Goal: Contribute content: Contribute content

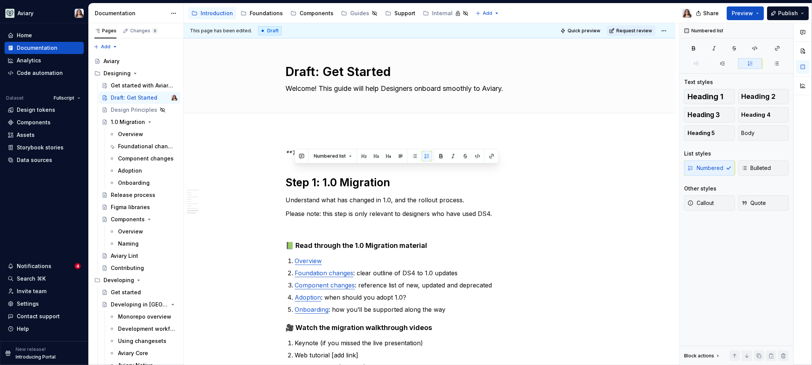
scroll to position [970, 0]
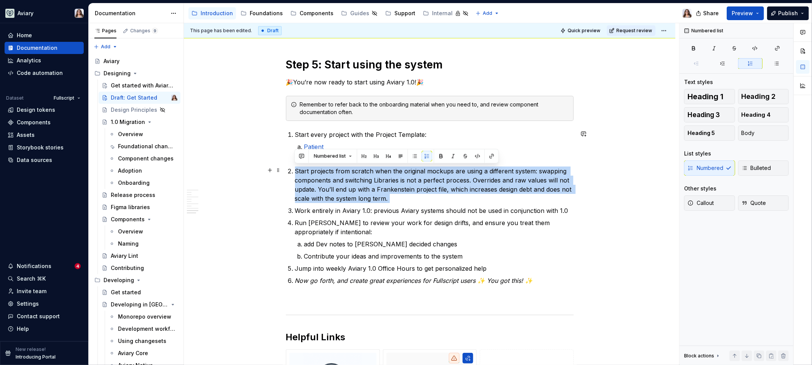
click at [394, 200] on p "Start projects from scratch when the original mockups are using a different sys…" at bounding box center [434, 185] width 279 height 37
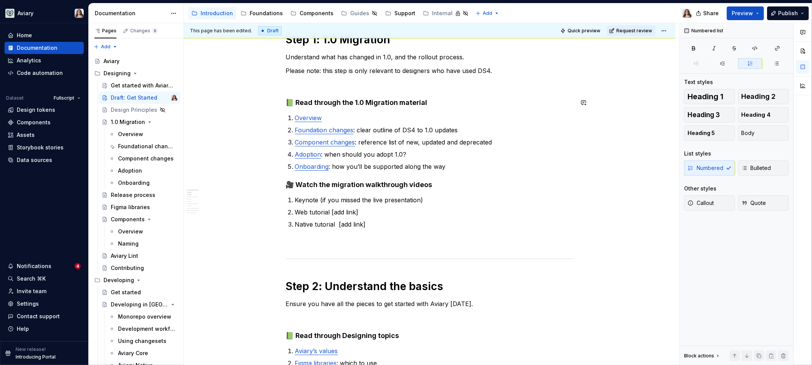
scroll to position [0, 0]
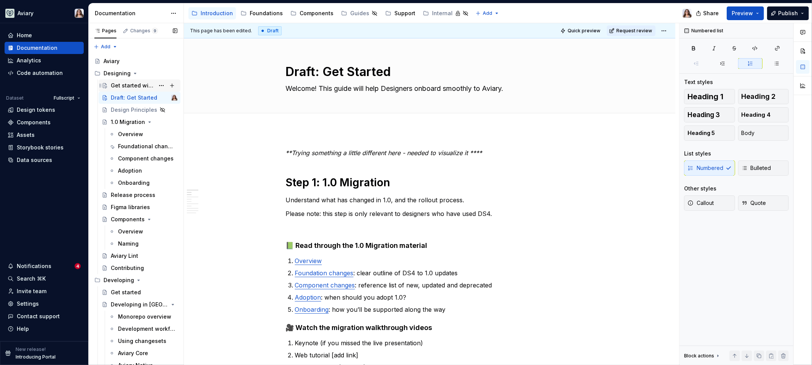
click at [126, 84] on div "Get started with Aviary 1.0" at bounding box center [133, 86] width 44 height 8
click at [125, 82] on div "Get started with Aviary 1.0" at bounding box center [133, 86] width 44 height 8
type textarea "*"
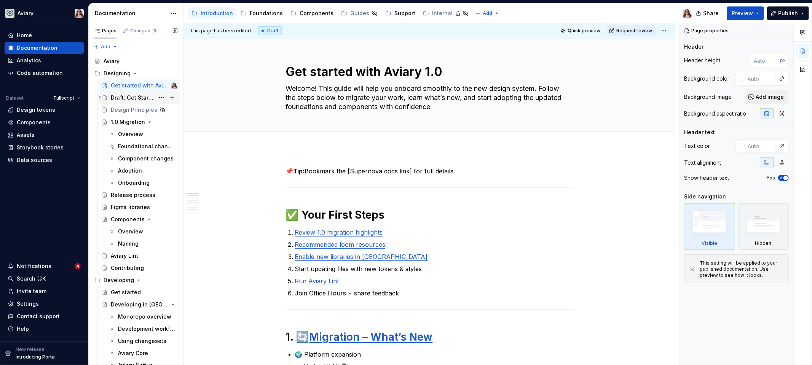
click at [136, 95] on div "Draft: Get Started" at bounding box center [133, 98] width 44 height 8
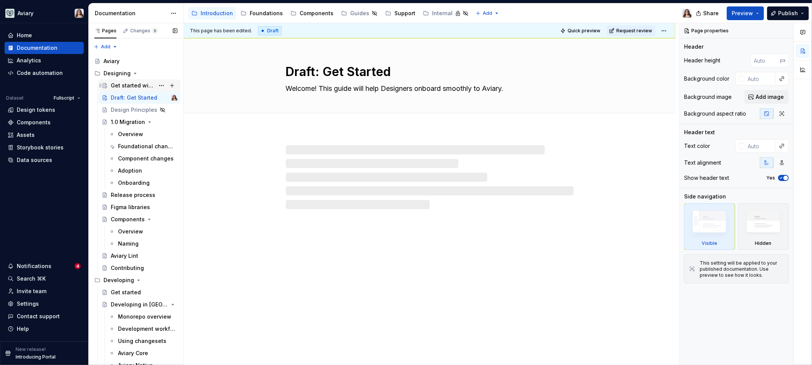
click at [131, 86] on div "Get started with Aviary 1.0" at bounding box center [133, 86] width 44 height 8
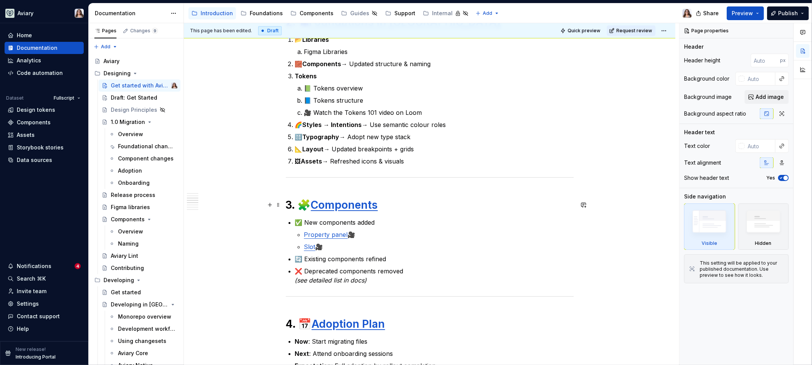
scroll to position [461, 0]
click at [131, 102] on div "Draft: Get Started" at bounding box center [144, 97] width 67 height 11
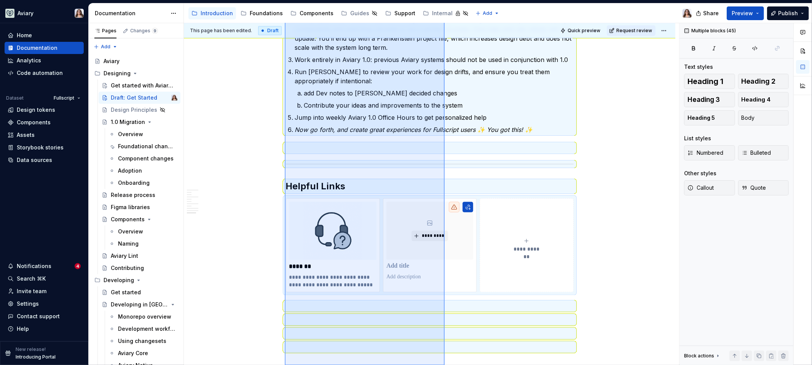
scroll to position [1132, 0]
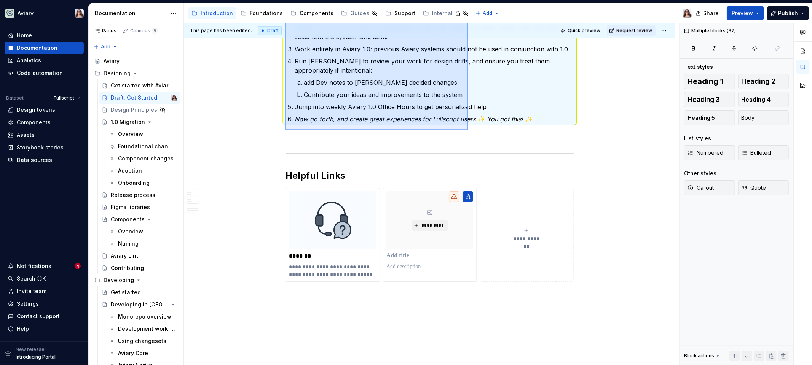
drag, startPoint x: 285, startPoint y: 86, endPoint x: 468, endPoint y: 130, distance: 188.6
click at [468, 130] on div "This page has been edited. Draft Quick preview Request review Draft: Get Starte…" at bounding box center [431, 194] width 495 height 343
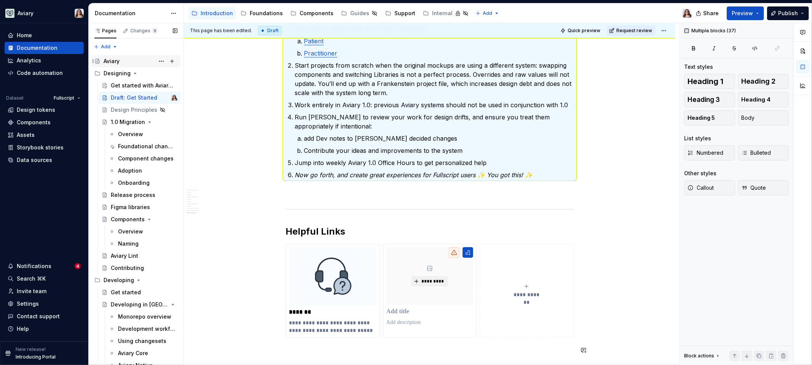
click at [114, 59] on div "Aviary" at bounding box center [112, 61] width 16 height 8
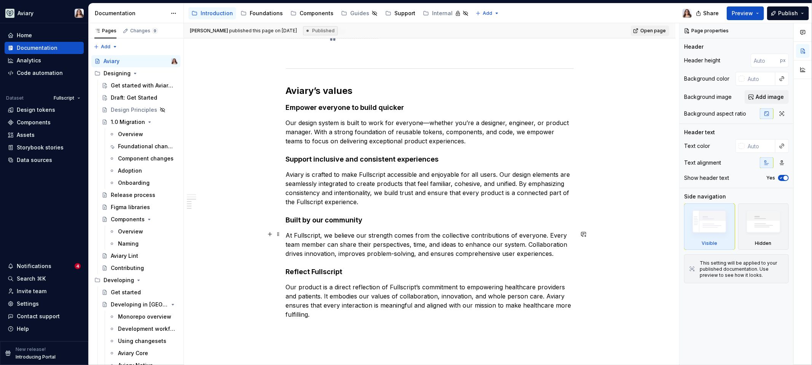
scroll to position [369, 0]
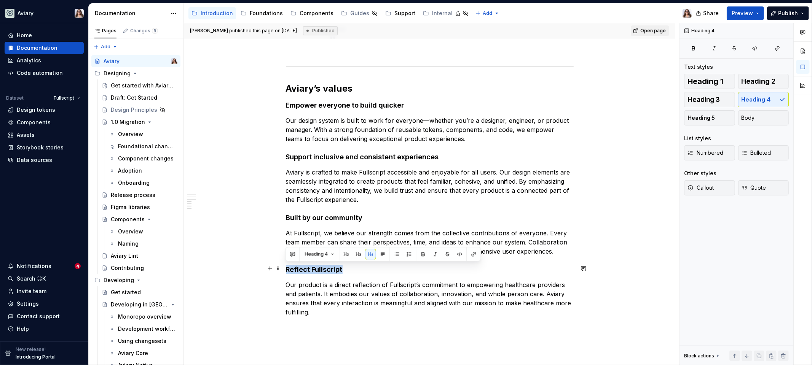
drag, startPoint x: 342, startPoint y: 267, endPoint x: 282, endPoint y: 267, distance: 60.5
click at [282, 267] on div "**********" at bounding box center [429, 109] width 491 height 679
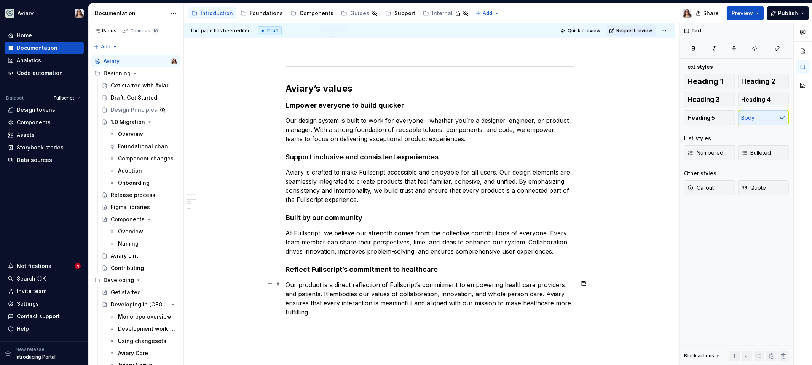
click at [319, 310] on p "Our product is a direct reflection of Fullscript’s commitment to empowering hea…" at bounding box center [430, 299] width 288 height 37
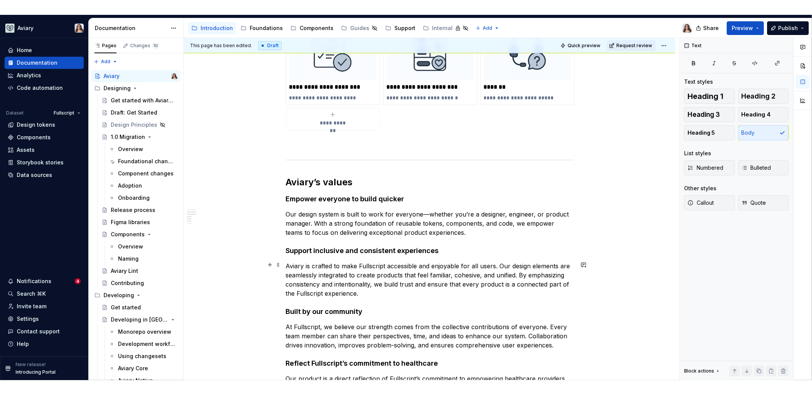
scroll to position [230, 0]
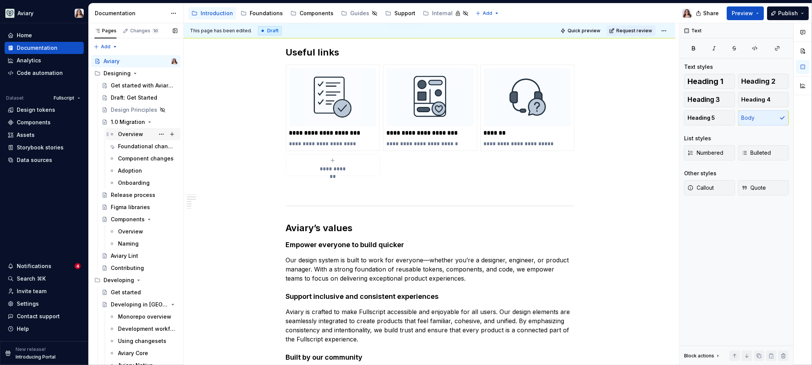
click at [136, 134] on div "Overview" at bounding box center [130, 135] width 25 height 8
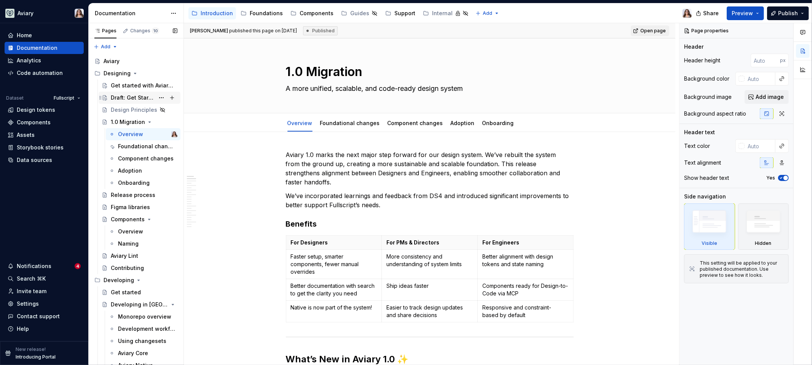
click at [122, 99] on div "Draft: Get Started" at bounding box center [133, 98] width 44 height 8
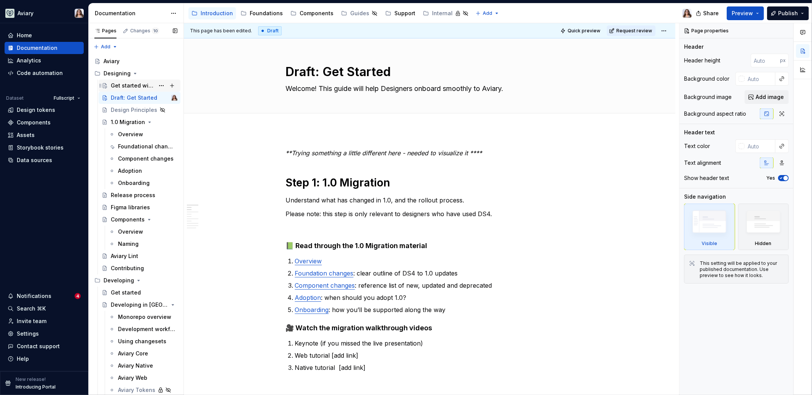
click at [124, 88] on div "Get started with Aviary 1.0" at bounding box center [133, 86] width 44 height 8
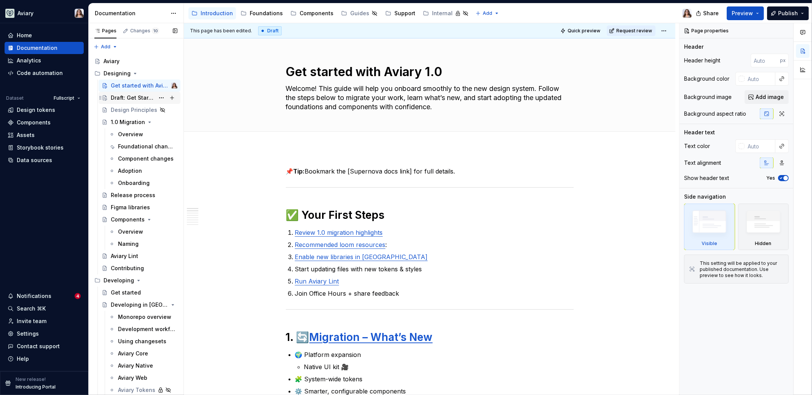
click at [130, 97] on div "Draft: Get Started" at bounding box center [133, 98] width 44 height 8
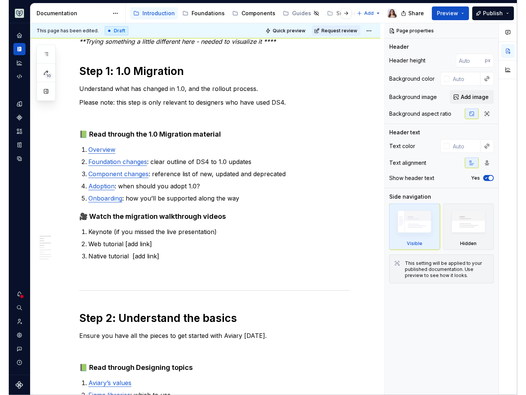
scroll to position [110, 0]
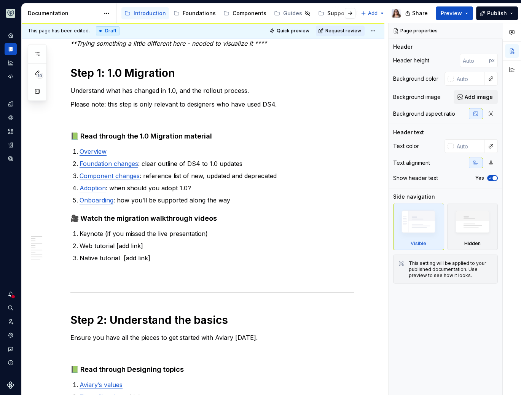
type textarea "*"
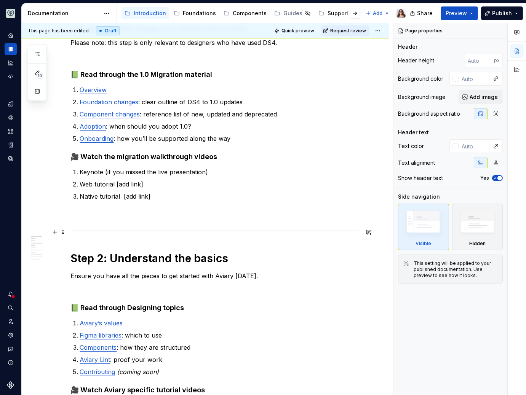
scroll to position [150, 0]
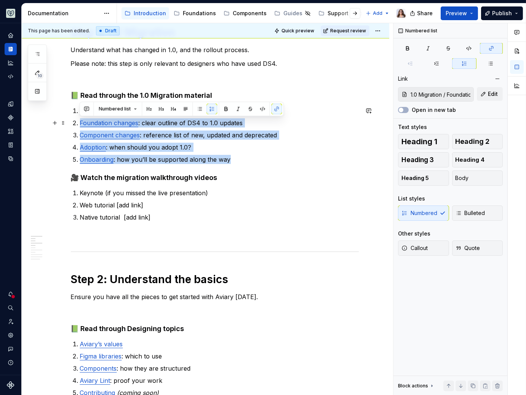
type input "1.0 Migration / Overview"
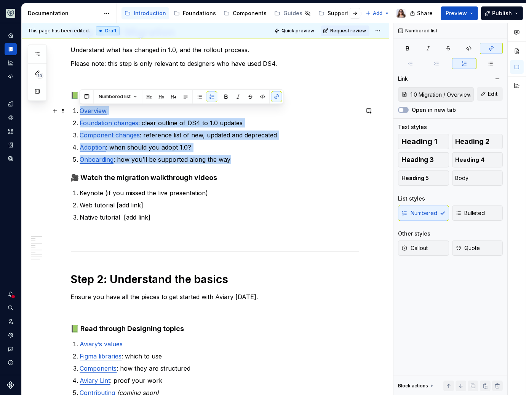
drag, startPoint x: 230, startPoint y: 159, endPoint x: 72, endPoint y: 110, distance: 165.4
click at [80, 110] on ol "Overview Foundation changes : clear outline of DS4 to 1.0 updates Component cha…" at bounding box center [219, 135] width 279 height 58
copy ol "Overview Foundation changes : clear outline of DS4 to 1.0 updates Component cha…"
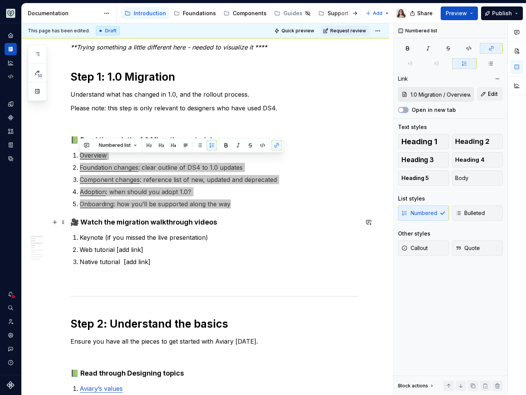
scroll to position [95, 0]
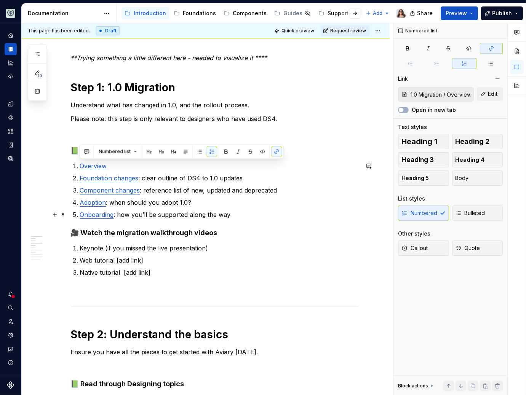
click at [230, 217] on p "Onboarding : how you’ll be supported along the way" at bounding box center [219, 214] width 279 height 9
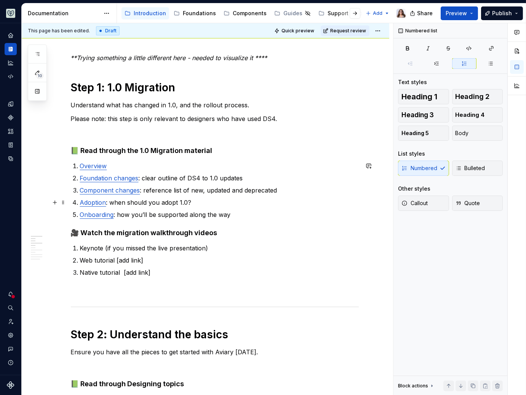
type textarea "*"
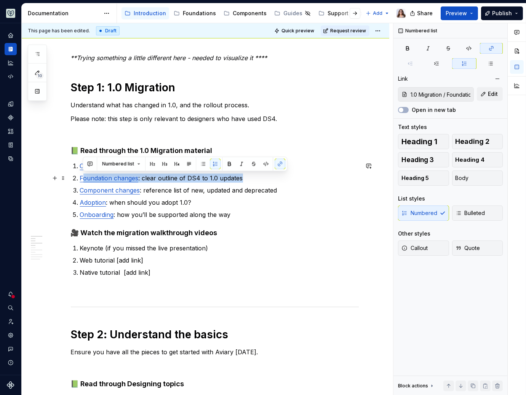
drag, startPoint x: 244, startPoint y: 176, endPoint x: 83, endPoint y: 177, distance: 161.0
click at [83, 177] on p "Foundation changes : clear outline of DS4 to 1.0 updates" at bounding box center [219, 178] width 279 height 9
click at [194, 198] on p "Adoption : when should you adopt 1.0?" at bounding box center [219, 202] width 279 height 9
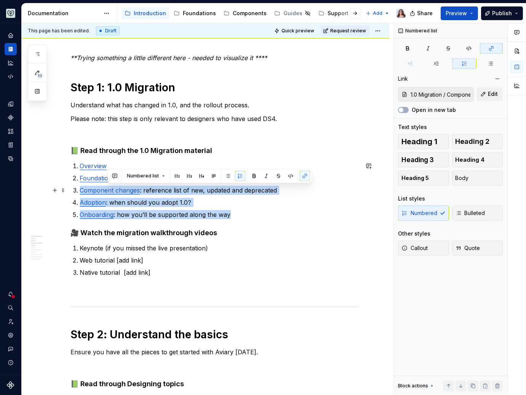
type input "1.0 Migration / Foundational changes"
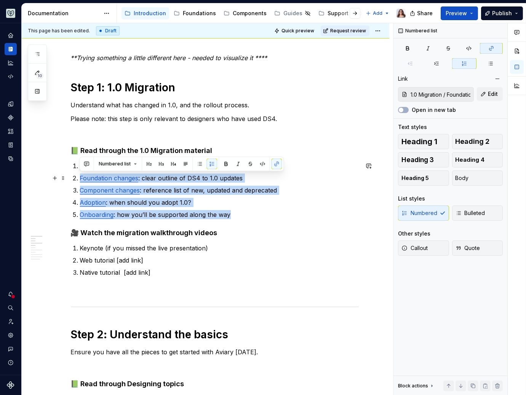
drag, startPoint x: 232, startPoint y: 215, endPoint x: 79, endPoint y: 176, distance: 158.0
click at [80, 176] on ol "Overview Foundation changes : clear outline of DS4 to 1.0 updates Component cha…" at bounding box center [219, 190] width 279 height 58
copy ol "Foundation changes : clear outline of DS4 to 1.0 updates Component changes : re…"
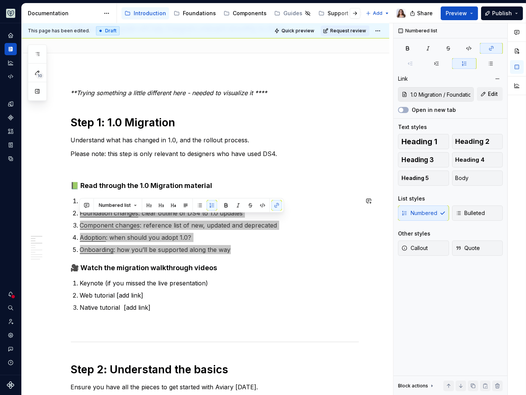
scroll to position [53, 0]
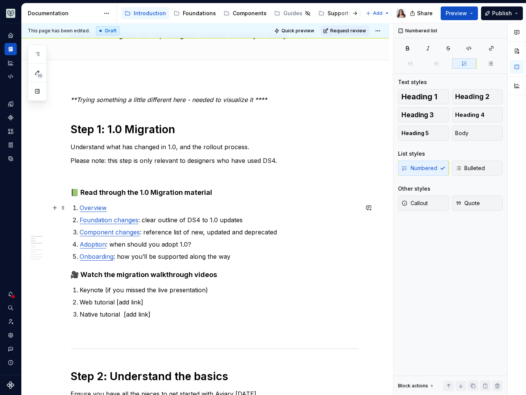
click at [96, 207] on link "Overview" at bounding box center [93, 208] width 27 height 8
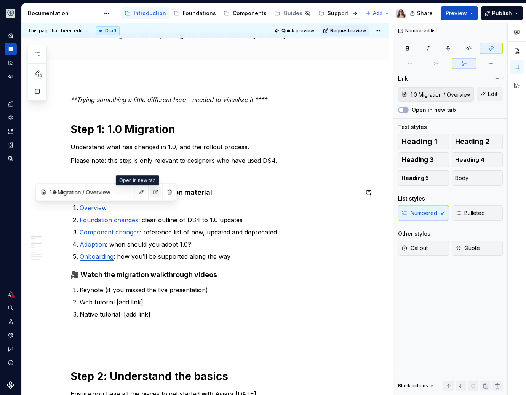
click at [150, 192] on button "button" at bounding box center [155, 192] width 11 height 11
type textarea "*"
type input "1.0 Migration / Foundational changes"
click at [100, 221] on link "Foundation changes" at bounding box center [109, 220] width 59 height 8
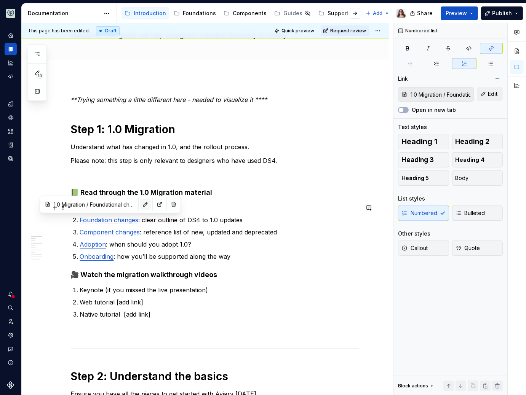
click at [140, 204] on button "button" at bounding box center [145, 204] width 11 height 11
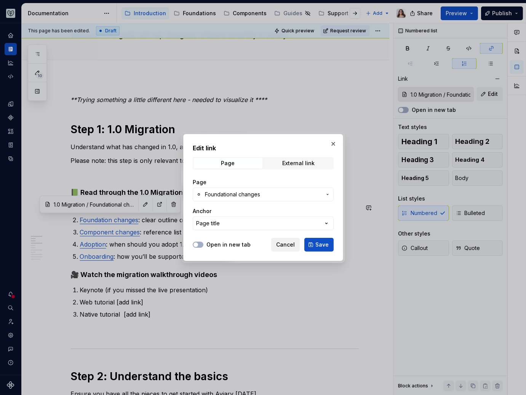
click at [289, 245] on span "Cancel" at bounding box center [285, 245] width 19 height 8
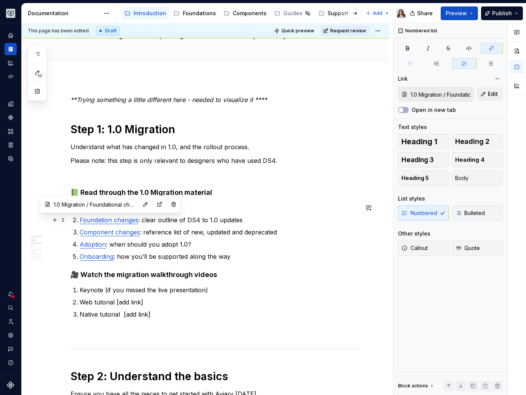
click at [197, 212] on ol "Overview Foundation changes : clear outline of DS4 to 1.0 updates Component cha…" at bounding box center [219, 232] width 279 height 58
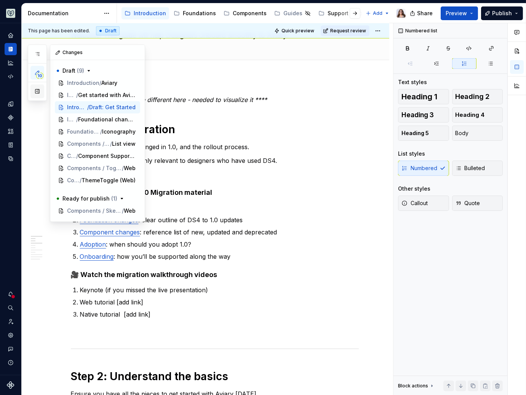
click at [38, 93] on button "button" at bounding box center [37, 92] width 14 height 14
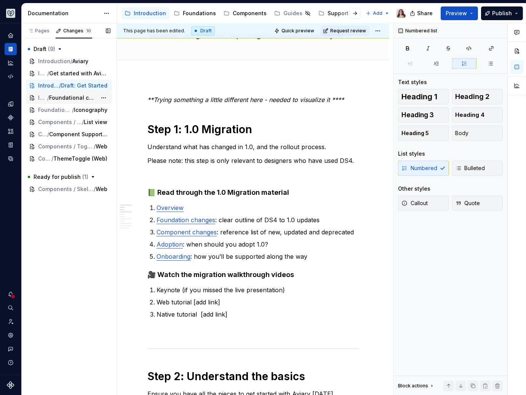
scroll to position [62, 0]
click at [42, 29] on div "Pages" at bounding box center [38, 31] width 22 height 6
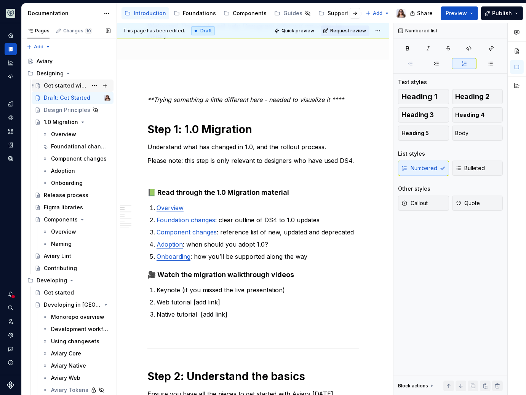
click at [54, 87] on div "Get started with Aviary 1.0" at bounding box center [66, 86] width 44 height 8
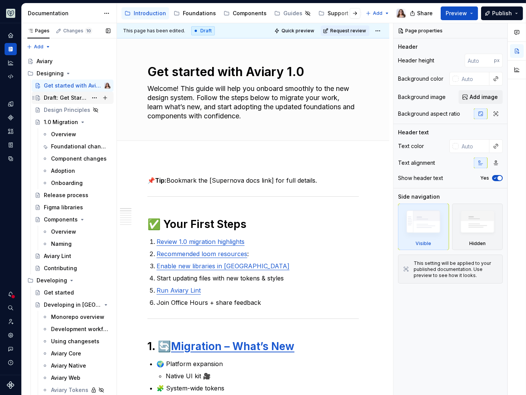
click at [56, 95] on div "Draft: Get Started" at bounding box center [66, 98] width 44 height 8
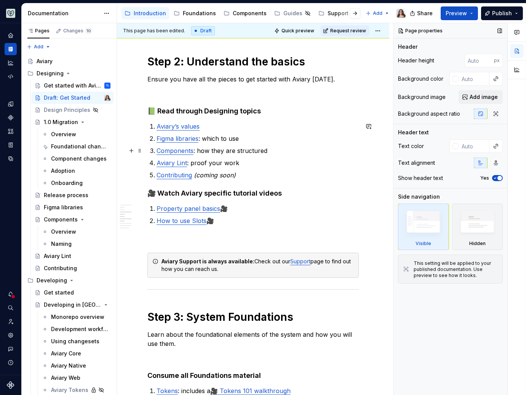
scroll to position [378, 0]
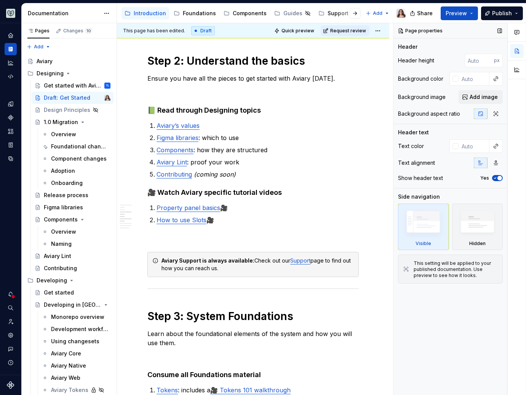
click at [471, 306] on div "Page properties Header Header height px Background color Background image Add i…" at bounding box center [450, 209] width 114 height 372
click at [501, 30] on button "button" at bounding box center [499, 31] width 11 height 11
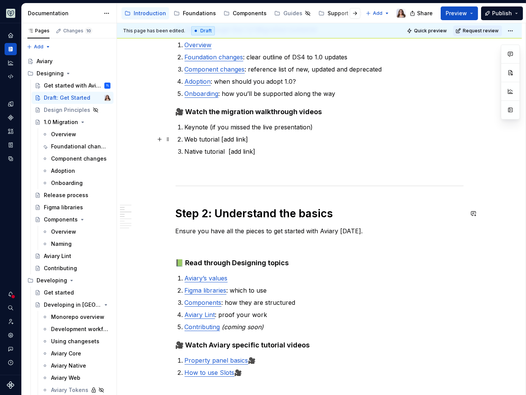
scroll to position [0, 0]
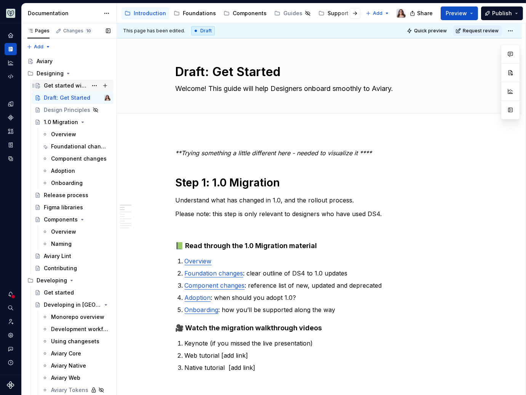
click at [70, 85] on div "Get started with Aviary 1.0" at bounding box center [66, 86] width 44 height 8
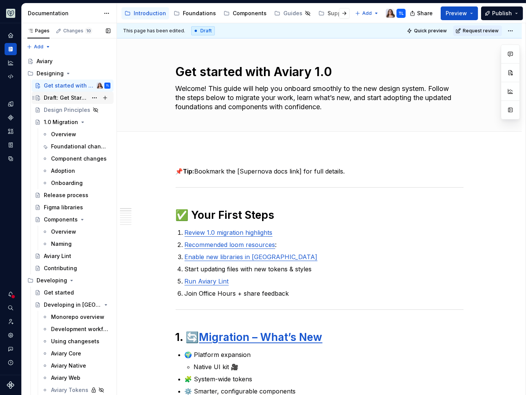
click at [66, 98] on div "Draft: Get Started" at bounding box center [66, 98] width 44 height 8
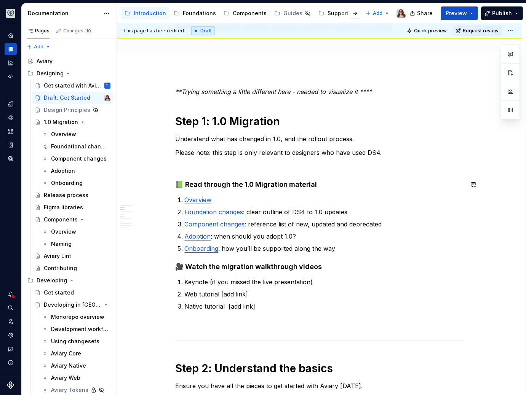
scroll to position [65, 0]
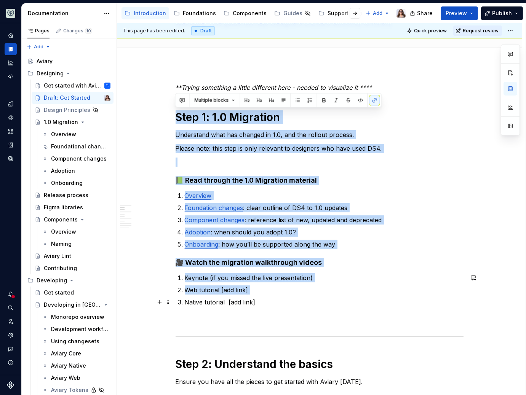
drag, startPoint x: 175, startPoint y: 114, endPoint x: 260, endPoint y: 297, distance: 202.2
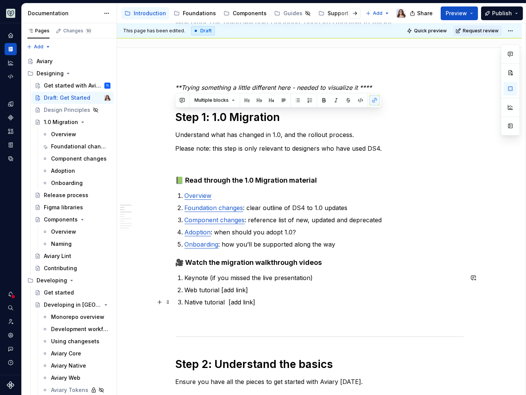
click at [260, 300] on p "Native tutorial [add link]" at bounding box center [324, 302] width 279 height 9
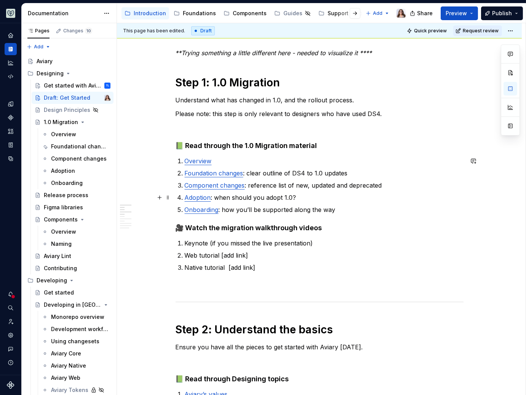
scroll to position [102, 0]
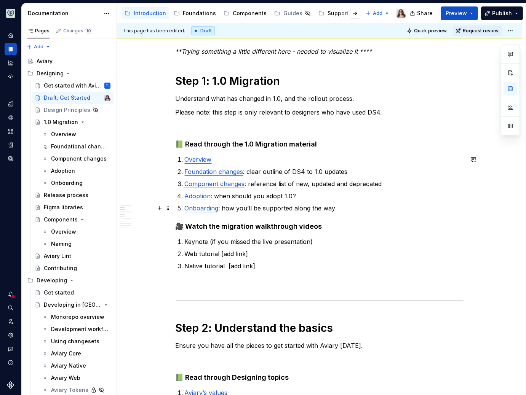
click at [335, 207] on p "Onboarding : how you’ll be supported along the way" at bounding box center [324, 208] width 279 height 9
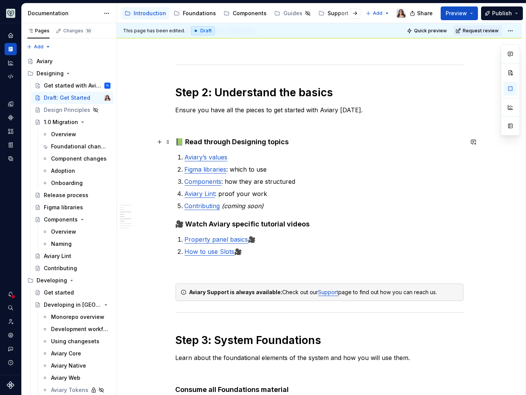
scroll to position [334, 0]
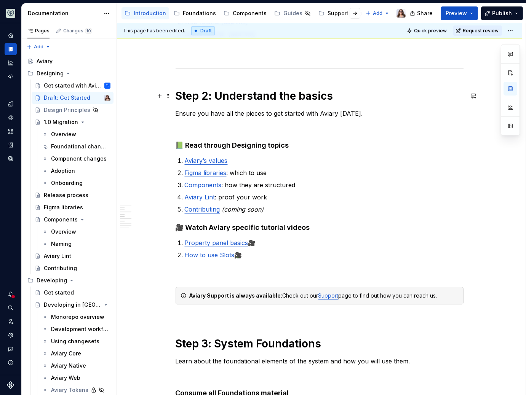
click at [331, 97] on h1 "Step 2: Understand the basics" at bounding box center [319, 96] width 288 height 14
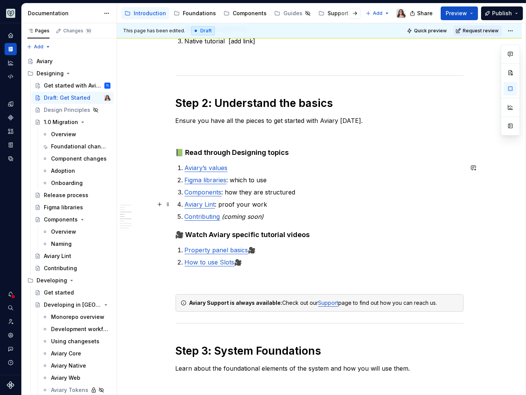
scroll to position [324, 0]
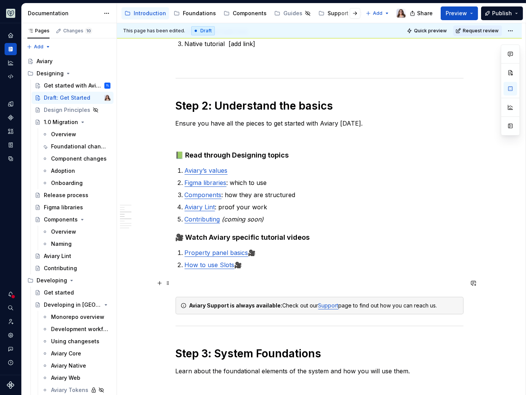
click at [238, 281] on p at bounding box center [319, 283] width 288 height 9
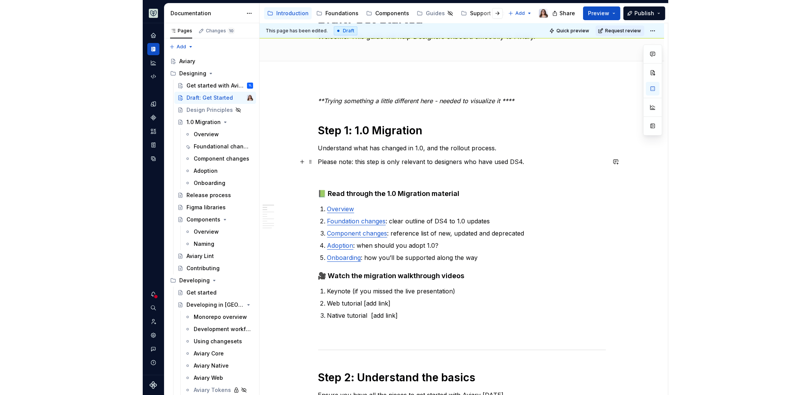
scroll to position [0, 0]
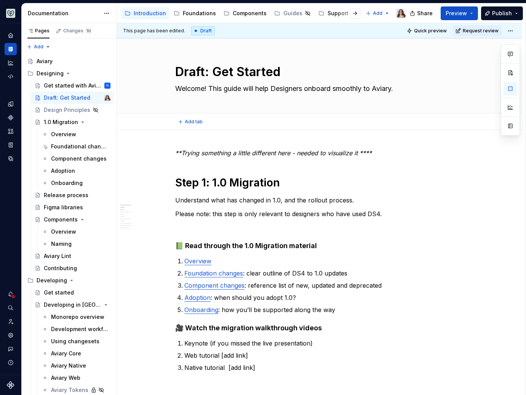
type textarea "*"
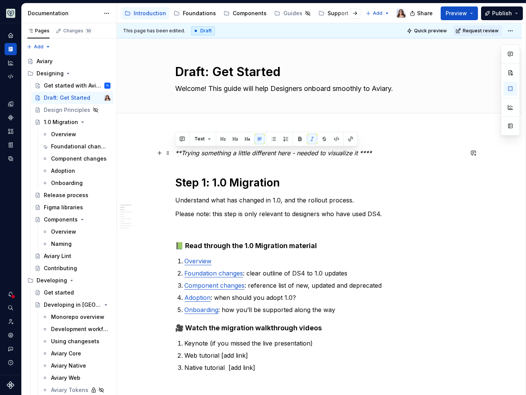
drag, startPoint x: 376, startPoint y: 151, endPoint x: 132, endPoint y: 153, distance: 244.4
drag, startPoint x: 235, startPoint y: 156, endPoint x: 148, endPoint y: 151, distance: 86.5
click at [308, 136] on button "button" at bounding box center [311, 139] width 11 height 11
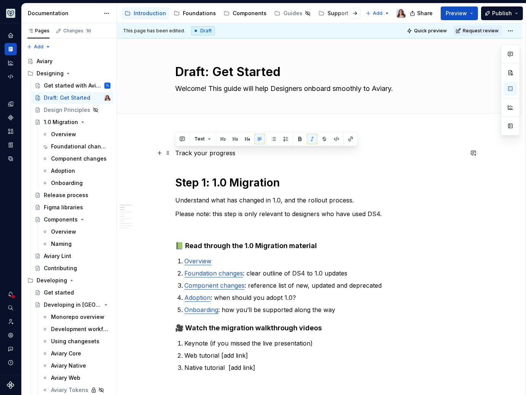
click at [243, 150] on p "Track your progress" at bounding box center [319, 152] width 288 height 9
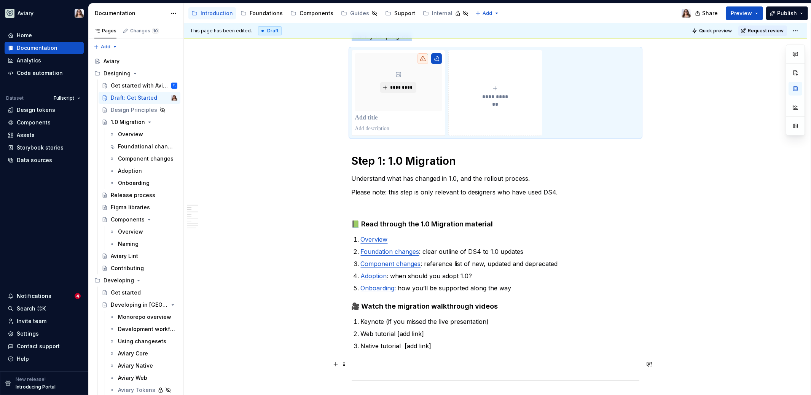
scroll to position [306, 0]
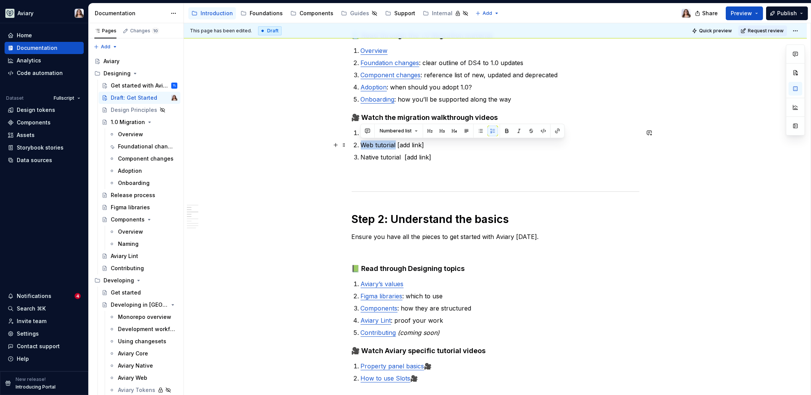
drag, startPoint x: 395, startPoint y: 145, endPoint x: 360, endPoint y: 144, distance: 35.4
click at [361, 144] on li "Web tutorial [add link]" at bounding box center [500, 144] width 279 height 9
drag, startPoint x: 425, startPoint y: 146, endPoint x: 395, endPoint y: 146, distance: 29.7
click at [395, 146] on p "Web tutorial [add link]" at bounding box center [500, 144] width 279 height 9
click at [434, 158] on p "Native tutorial [add link]" at bounding box center [500, 157] width 279 height 9
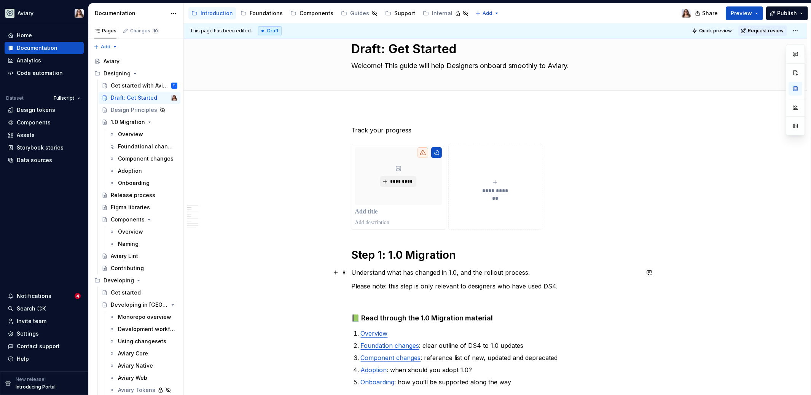
scroll to position [31, 0]
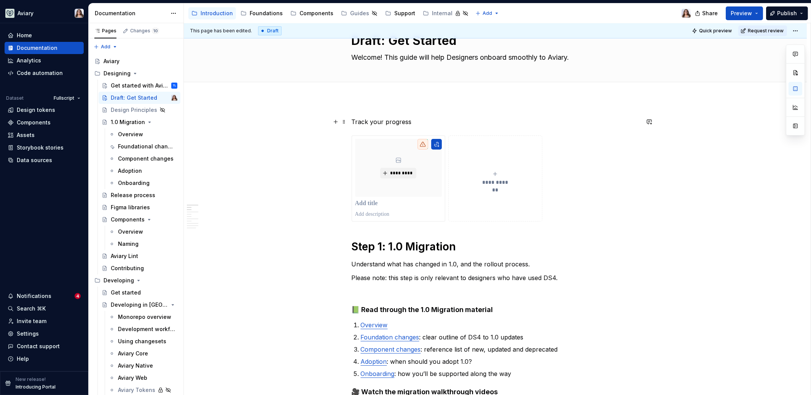
click at [410, 124] on p "Track your progress" at bounding box center [496, 121] width 288 height 9
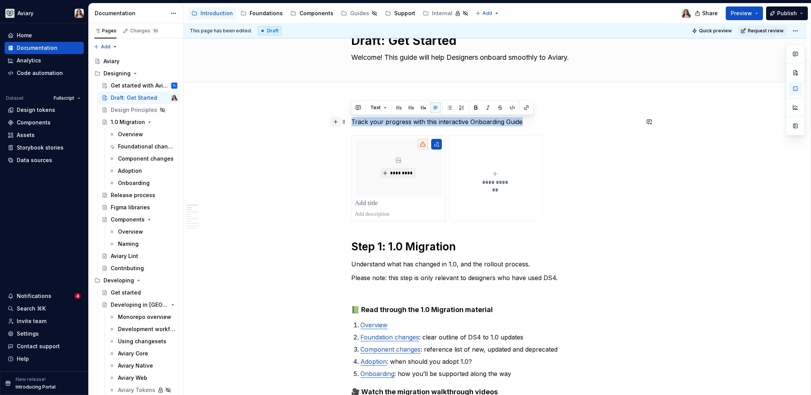
drag, startPoint x: 520, startPoint y: 121, endPoint x: 333, endPoint y: 121, distance: 186.9
click at [422, 110] on button "button" at bounding box center [423, 107] width 11 height 11
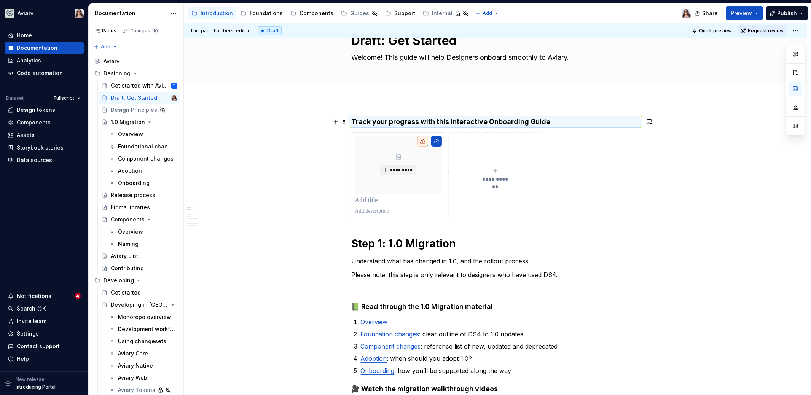
click at [561, 121] on h4 "Track your progress with this interactive Onboarding Guide" at bounding box center [496, 121] width 288 height 9
click at [547, 121] on h4 "Track your progress with this interactive Onboarding Guide" at bounding box center [496, 121] width 288 height 9
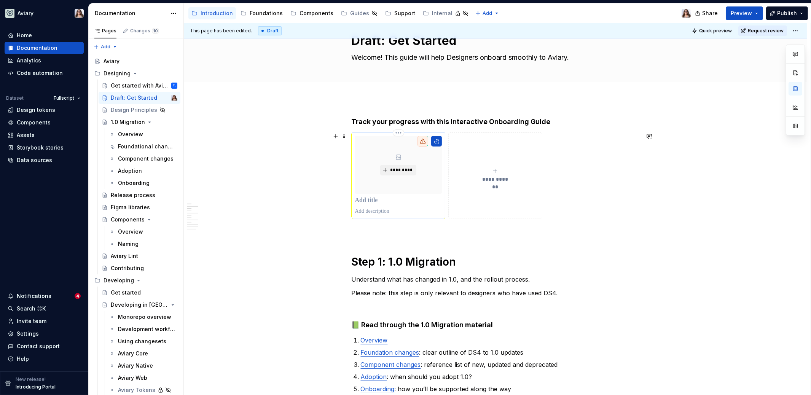
click at [383, 198] on p at bounding box center [398, 201] width 87 height 8
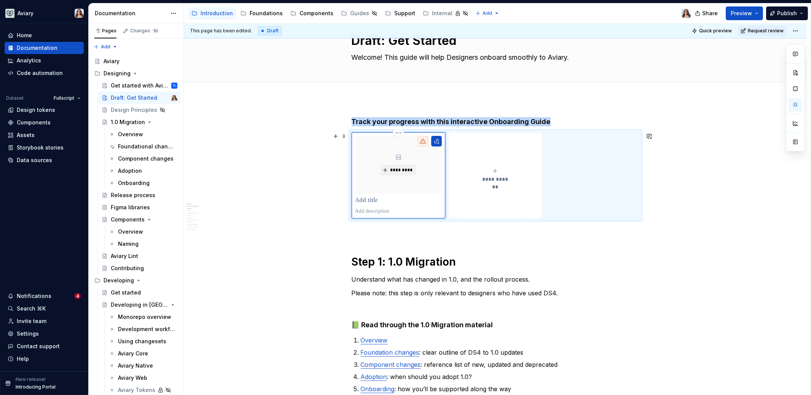
click at [401, 185] on div "*********" at bounding box center [398, 165] width 87 height 58
click at [431, 188] on div "*********" at bounding box center [398, 165] width 87 height 58
click at [427, 201] on p at bounding box center [398, 201] width 87 height 8
click at [796, 140] on button "button" at bounding box center [796, 142] width 14 height 14
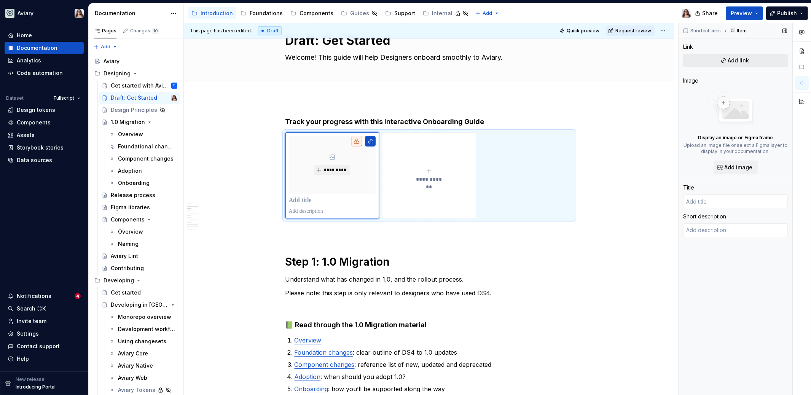
click at [726, 61] on button "Add link" at bounding box center [735, 61] width 105 height 14
type textarea "*"
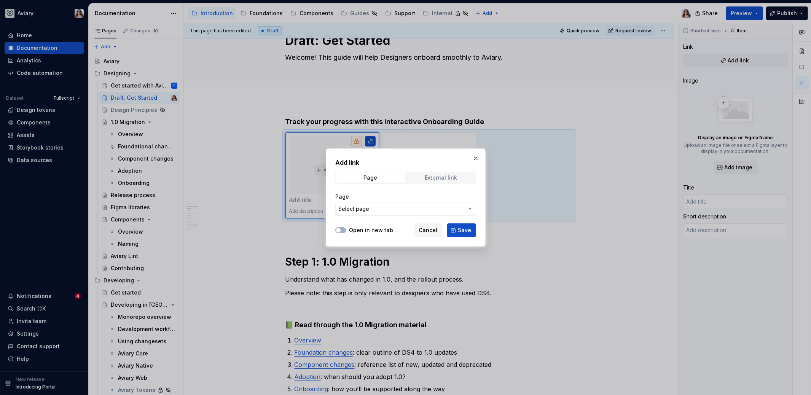
click at [425, 176] on span "External link" at bounding box center [441, 177] width 69 height 11
click at [342, 229] on button "Open in new tab" at bounding box center [340, 230] width 11 height 6
click at [389, 211] on input "URL" at bounding box center [405, 209] width 141 height 14
paste input "https://shield-coal-48599924.figma.site/"
type input "https://shield-coal-48599924.figma.site/"
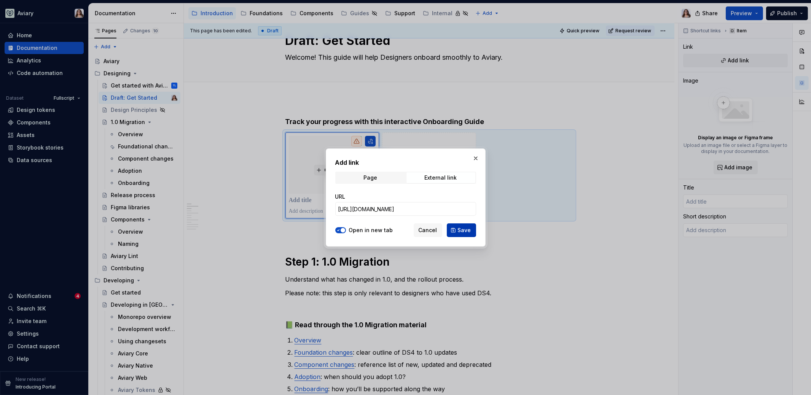
click at [464, 232] on span "Save" at bounding box center [464, 230] width 13 height 8
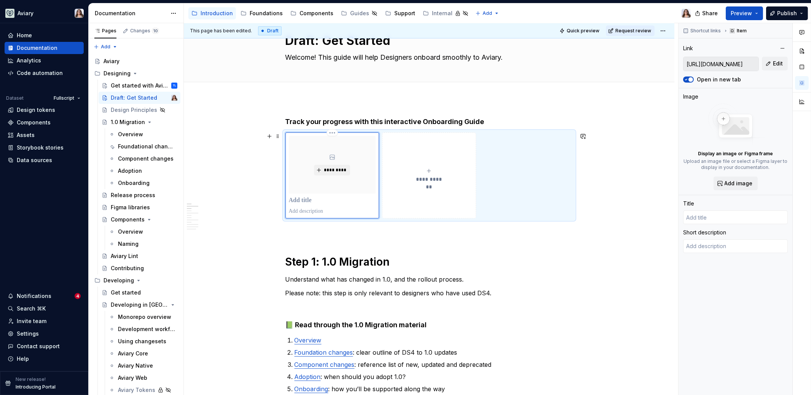
type textarea "*"
type input "Aviary 1.0 Onboarding Kit"
type textarea "Created with Figma"
click at [324, 211] on p "**********" at bounding box center [333, 212] width 88 height 8
drag, startPoint x: 343, startPoint y: 210, endPoint x: 271, endPoint y: 210, distance: 72.3
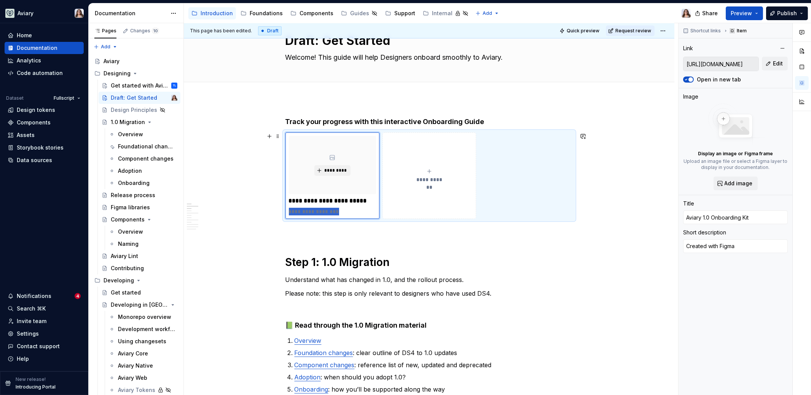
type textarea "*"
type textarea "I"
type textarea "*"
type textarea "In"
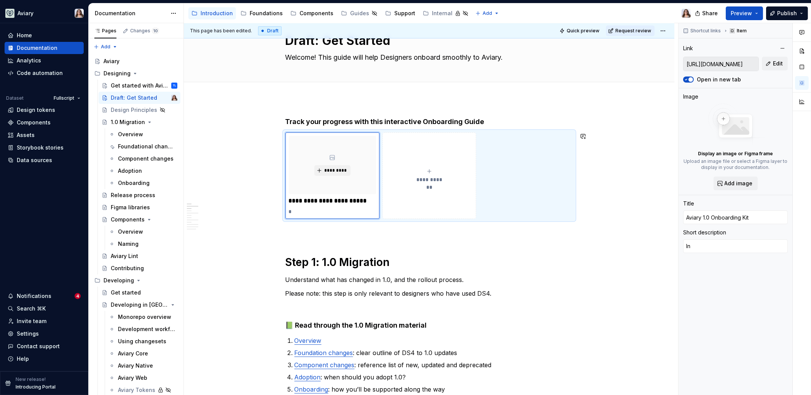
type textarea "*"
type textarea "Int"
type textarea "*"
type textarea "Inte"
type textarea "*"
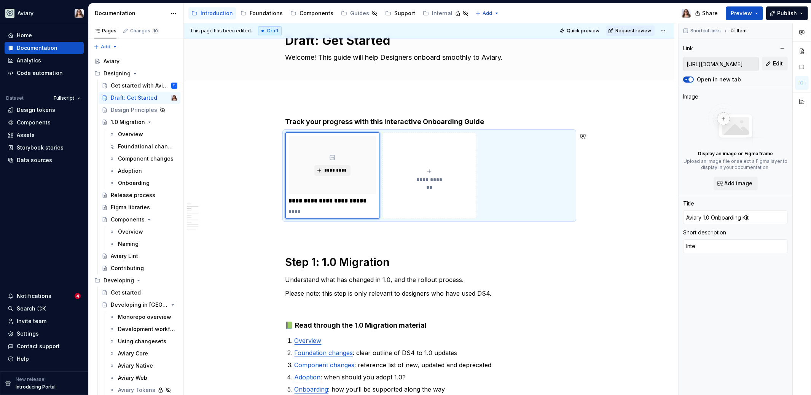
type textarea "Inter"
type textarea "*"
type textarea "Intera"
type textarea "*"
type textarea "Interac"
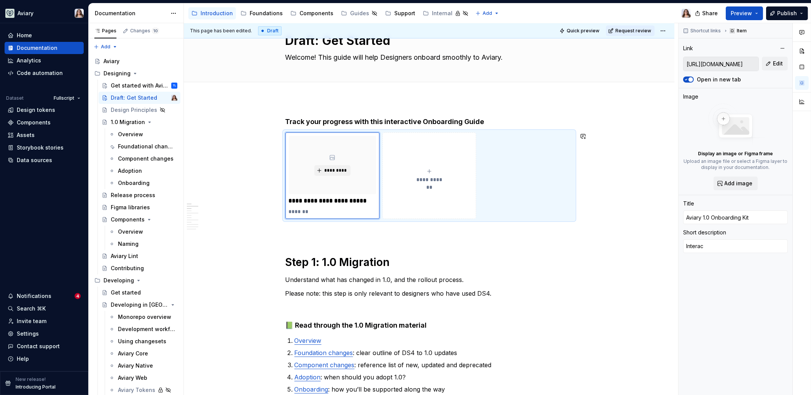
type textarea "*"
type textarea "Interact"
type textarea "*"
type textarea "Interacti"
type textarea "*"
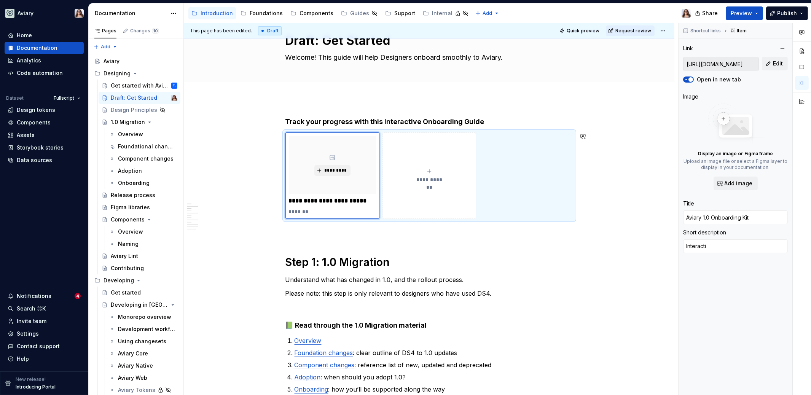
type textarea "Interactiv"
type textarea "*"
type textarea "Interactive"
type textarea "*"
type textarea "Interactive"
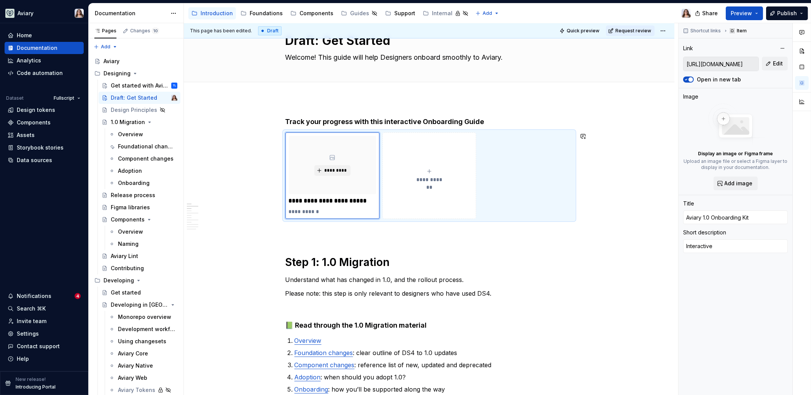
type textarea "*"
type textarea "Interactive g"
type textarea "*"
type textarea "Interactive gu"
type textarea "*"
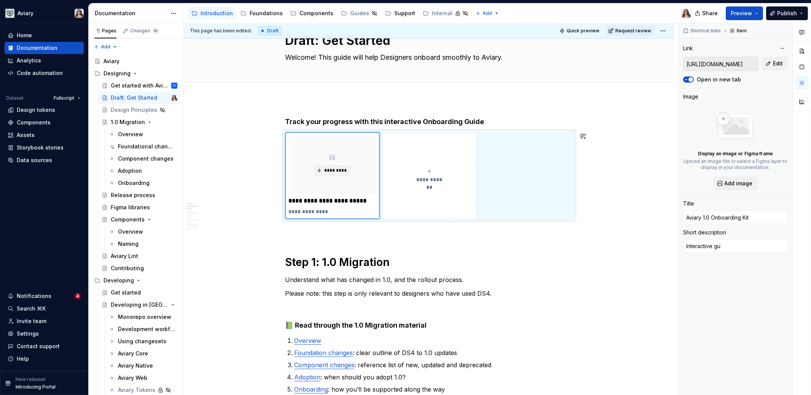
type textarea "Interactive gui"
type textarea "*"
type textarea "Interactive guid"
type textarea "*"
type textarea "Interactive guide"
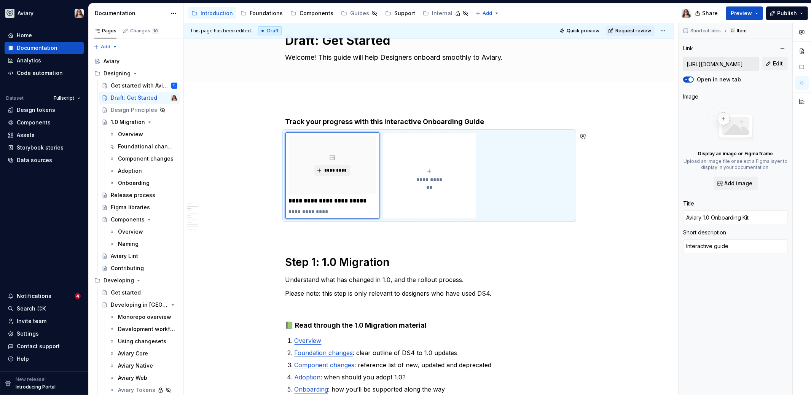
type textarea "*"
type textarea "Interactive guide"
type textarea "*"
type textarea "Interactive guide t"
type textarea "*"
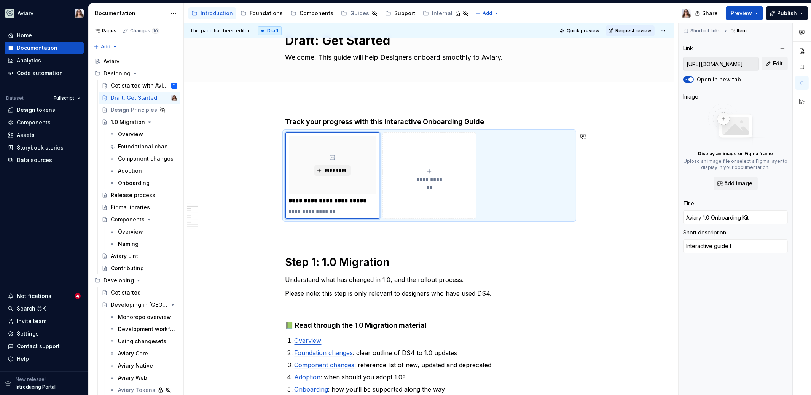
type textarea "Interactive guide to"
type textarea "*"
type textarea "Interactive guide to"
type textarea "*"
type textarea "Interactive guide to t"
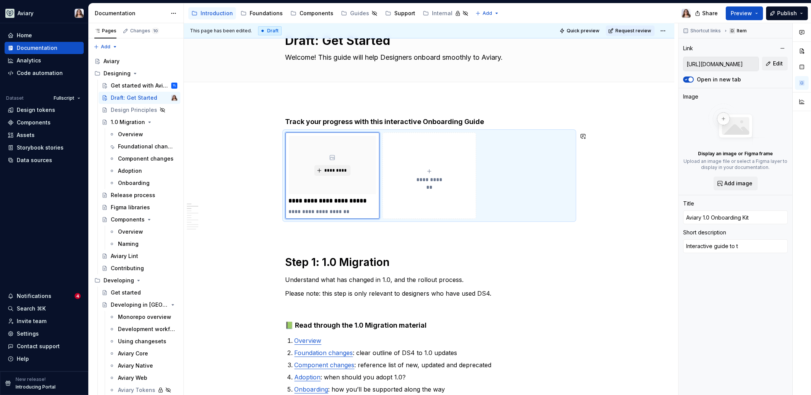
type textarea "*"
type textarea "Interactive guide to tr"
type textarea "*"
type textarea "Interactive guide to tra"
type textarea "*"
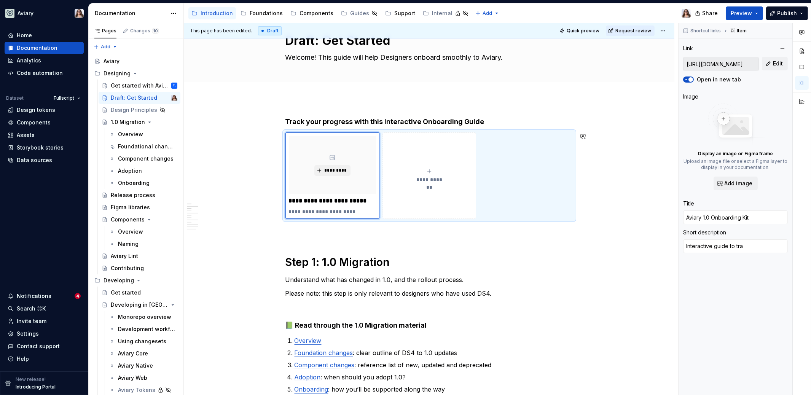
type textarea "Interactive guide to trac"
type textarea "*"
type textarea "Interactive guide to track"
type textarea "*"
type textarea "Interactive guide to track"
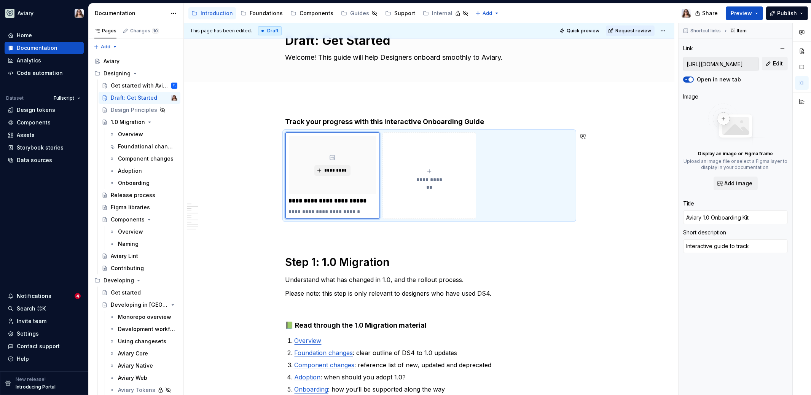
type textarea "*"
type textarea "Interactive guide to track y"
type textarea "*"
type textarea "Interactive guide to track yo"
type textarea "*"
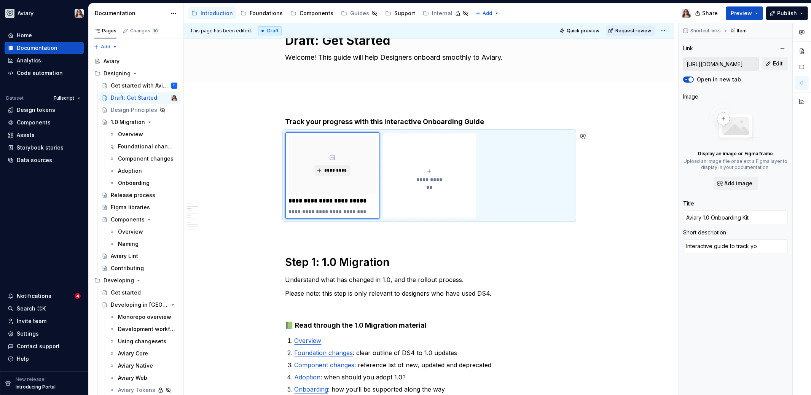
type textarea "Interactive guide to track you"
type textarea "*"
type textarea "Interactive guide to track your"
type textarea "*"
type textarea "Interactive guide to track your"
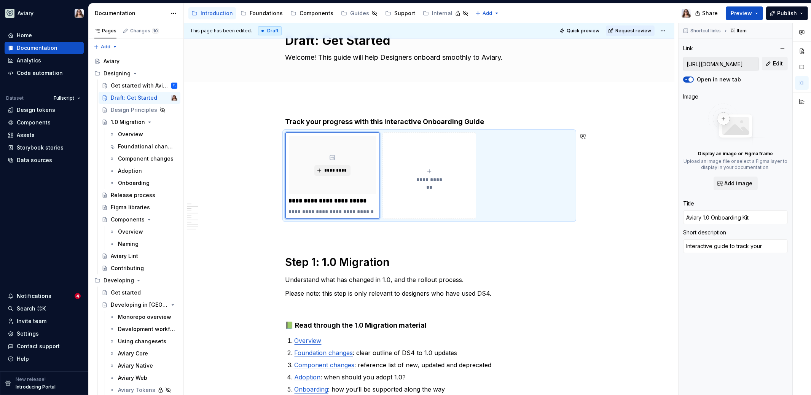
type textarea "*"
type textarea "Interactive guide to track your p"
type textarea "*"
type textarea "Interactive guide to track your pr"
type textarea "*"
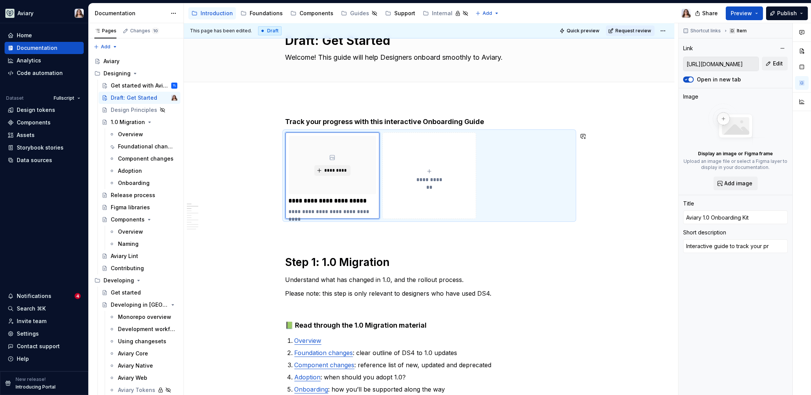
type textarea "Interactive guide to track your pro"
type textarea "*"
type textarea "Interactive guide to track your prog"
type textarea "*"
type textarea "Interactive guide to track your progr"
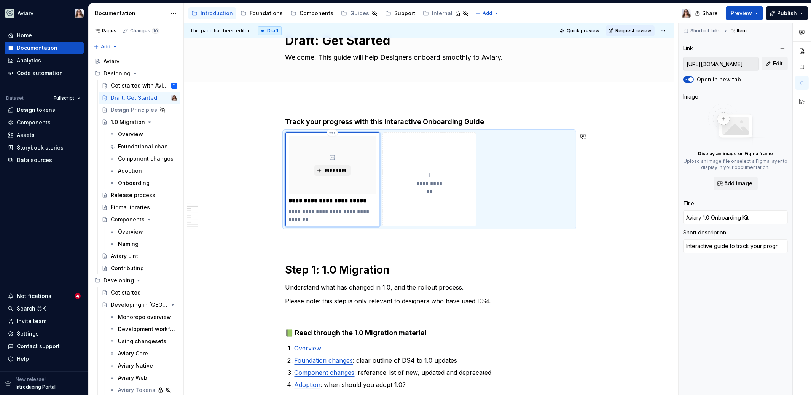
type textarea "*"
type textarea "Interactive guide to track your progre"
type textarea "*"
type textarea "Interactive guide to track your progres"
type textarea "*"
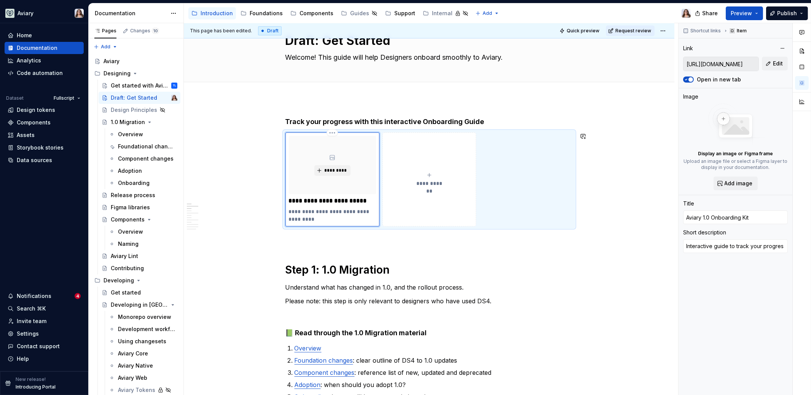
type textarea "Interactive guide to track your progress"
type textarea "*"
type textarea "Interactive guide to track your progress"
type textarea "*"
type textarea "Interactive guide to track your progress t"
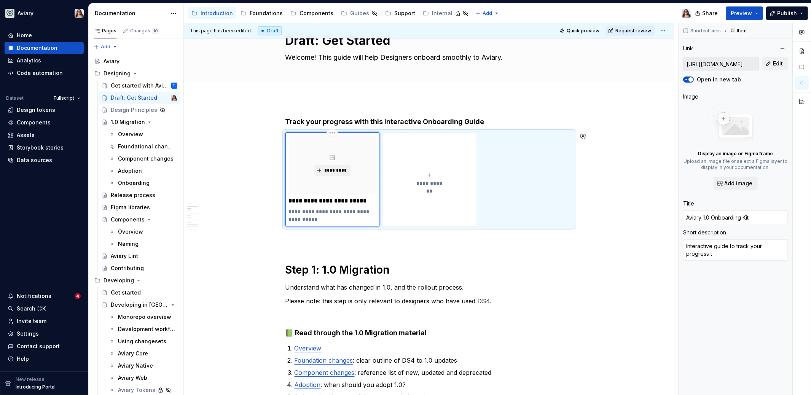
type textarea "*"
type textarea "Interactive guide to track your progress th"
type textarea "*"
type textarea "Interactive guide to track your progress thr"
type textarea "*"
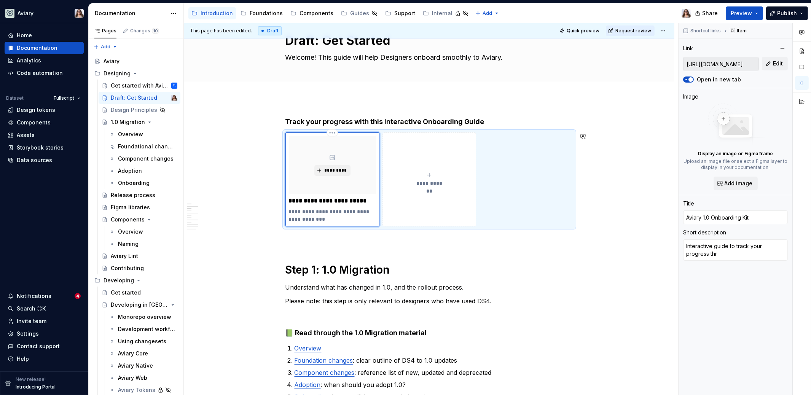
type textarea "Interactive guide to track your progress thro"
type textarea "*"
type textarea "Interactive guide to track your progress throu"
type textarea "*"
type textarea "Interactive guide to track your progress throug"
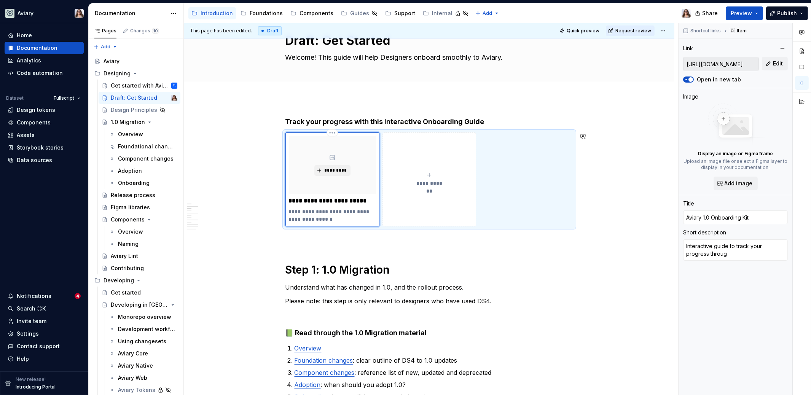
type textarea "*"
type textarea "Interactive guide to track your progress through"
type textarea "*"
type textarea "Interactive guide to track your progress through"
type textarea "*"
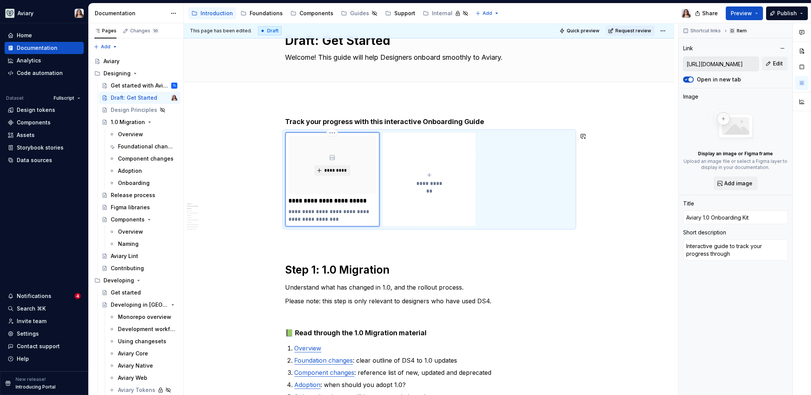
type textarea "Interactive guide to track your progress through t"
type textarea "*"
type textarea "Interactive guide to track your progress through th"
type textarea "*"
type textarea "Interactive guide to track your progress through the"
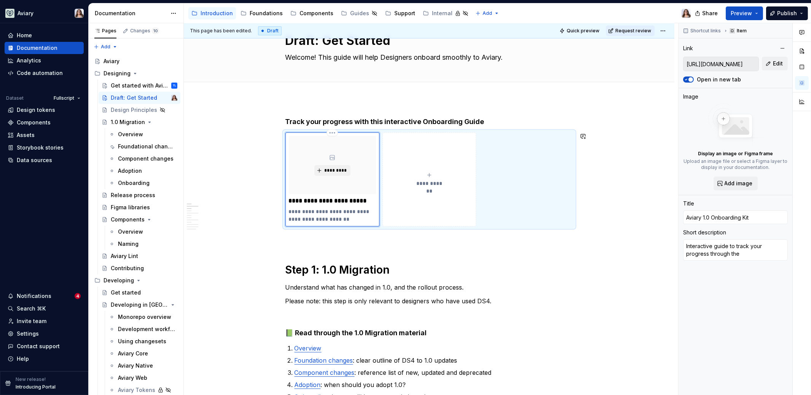
type textarea "*"
type textarea "Interactive guide to track your progress through the"
type textarea "*"
type textarea "Interactive guide to track your progress through the 1"
type textarea "*"
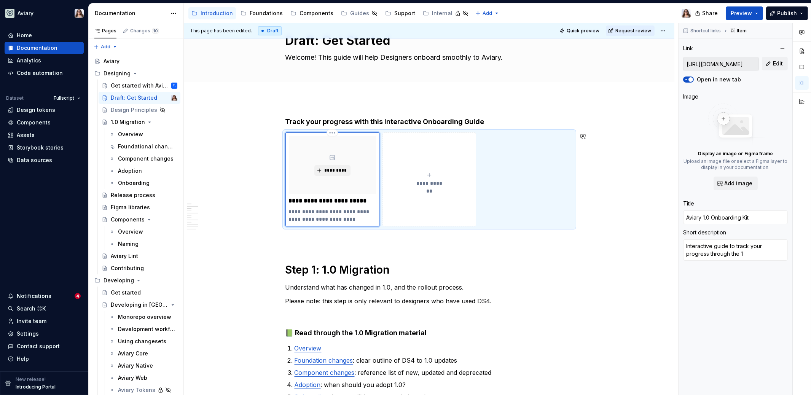
type textarea "Interactive guide to track your progress through the 1."
type textarea "*"
type textarea "Interactive guide to track your progress through the 1.0"
type textarea "*"
type textarea "Interactive guide to track your progress through the 1."
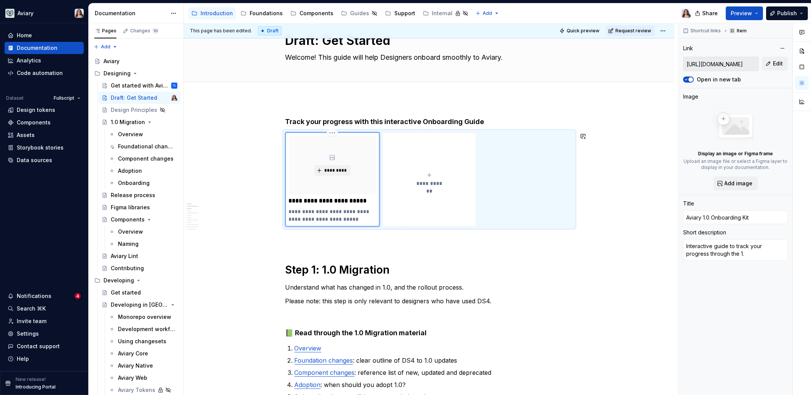
type textarea "*"
type textarea "Interactive guide to track your progress through the 1"
type textarea "*"
type textarea "Interactive guide to track your progress through the"
type textarea "*"
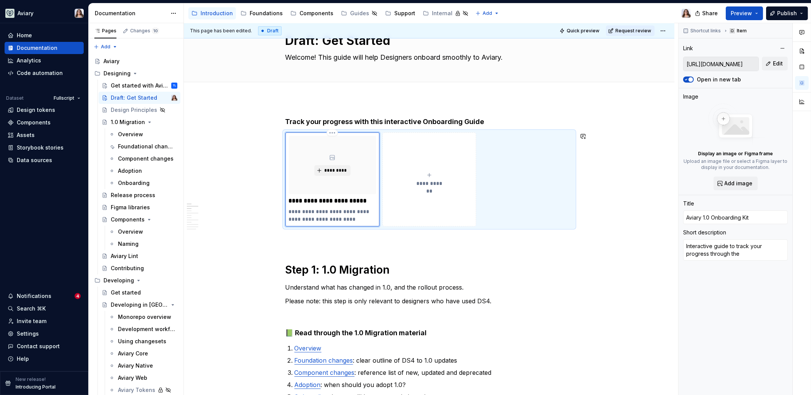
type textarea "Interactive guide to track your progress through the"
type textarea "*"
type textarea "Interactive guide to track your progress through the"
type textarea "*"
type textarea "Interactive guide to track your progress through the 1"
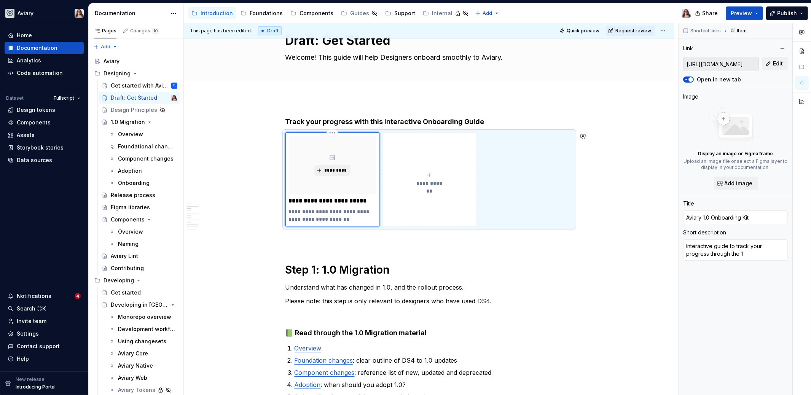
type textarea "*"
type textarea "Interactive guide to track your progress through the 1."
type textarea "*"
type textarea "Interactive guide to track your progress through the 1"
type textarea "*"
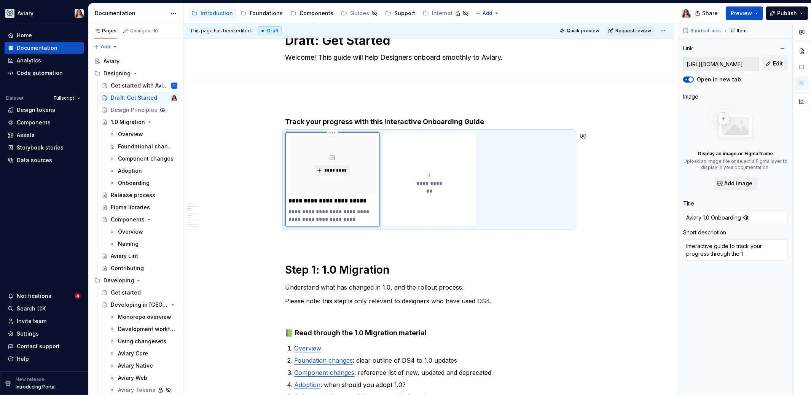
type textarea "Interactive guide to track your progress through the"
type textarea "*"
type textarea "Interactive guide to track your progress through the"
type textarea "*"
type textarea "Interactive guide to track your progress through the"
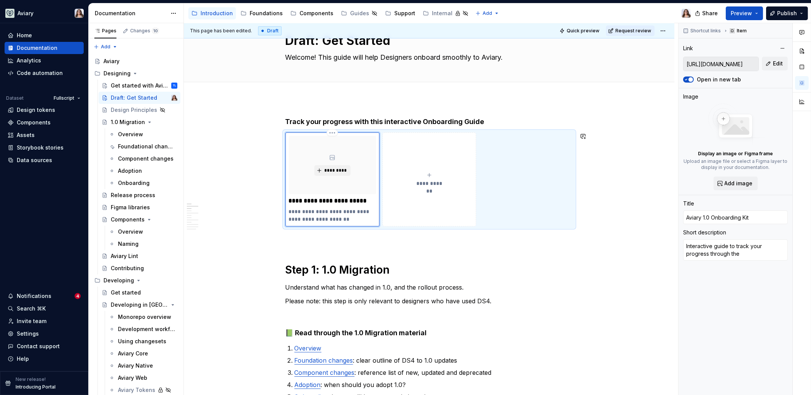
type textarea "*"
type textarea "Interactive guide to track your progress through the k"
type textarea "*"
type textarea "Interactive guide to track your progress through the ki"
type textarea "*"
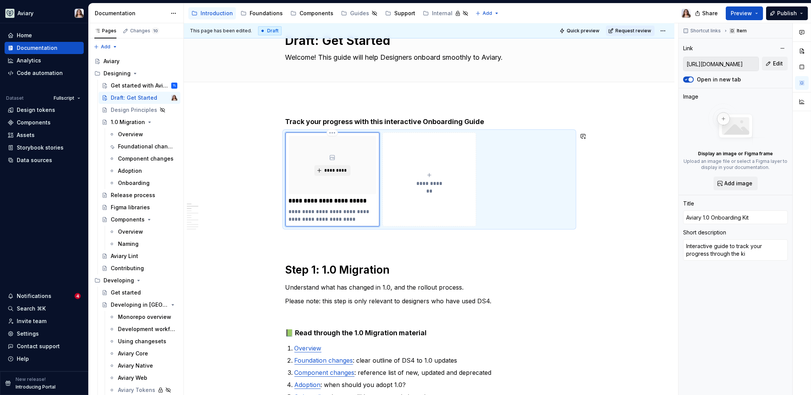
type textarea "Interactive guide to track your progress through the kit"
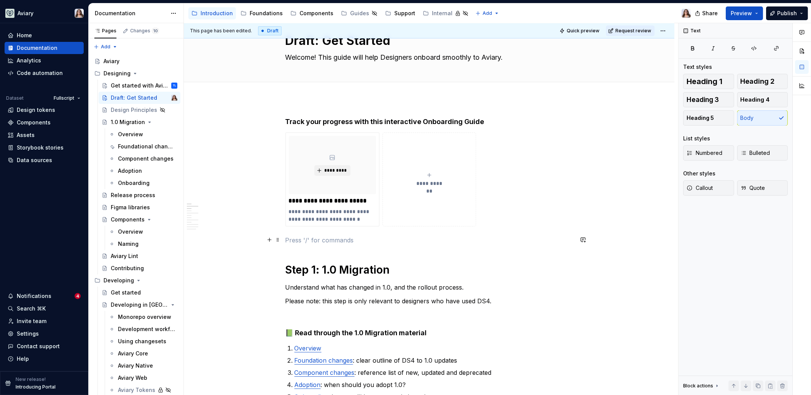
click at [340, 243] on p at bounding box center [429, 240] width 288 height 9
click at [111, 57] on div "Aviary" at bounding box center [141, 61] width 74 height 11
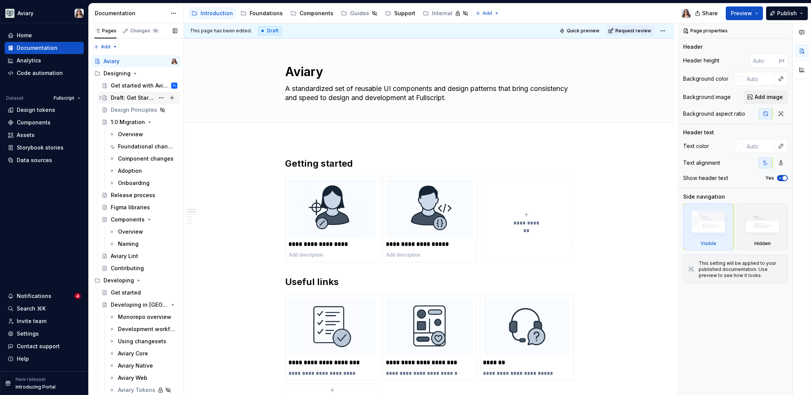
click at [133, 99] on div "Draft: Get Started" at bounding box center [133, 98] width 44 height 8
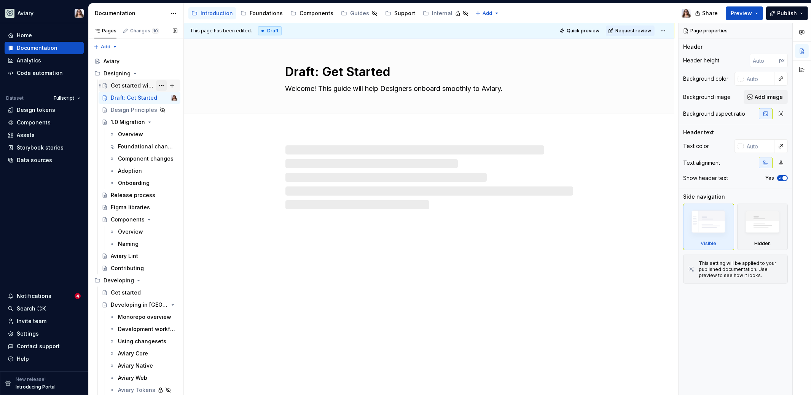
click at [156, 84] on button "Page tree" at bounding box center [161, 85] width 11 height 11
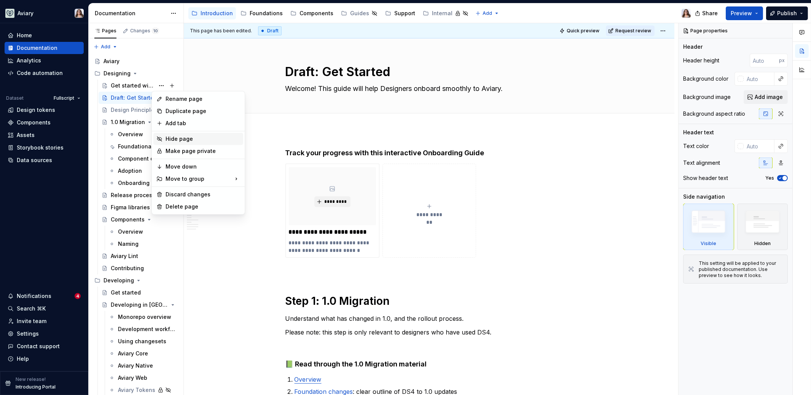
click at [180, 138] on div "Hide page" at bounding box center [203, 139] width 75 height 8
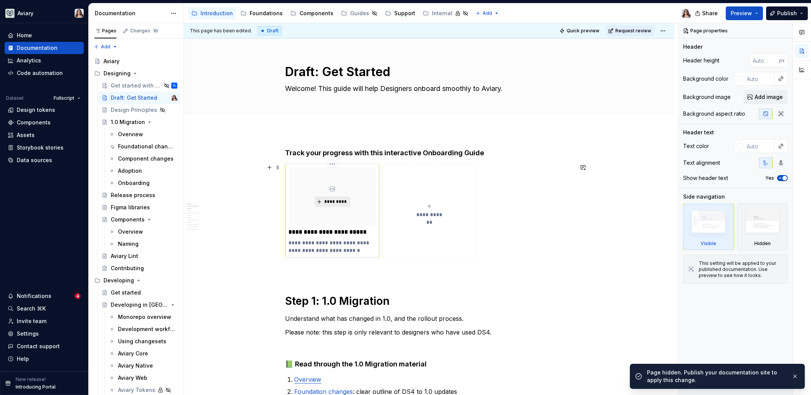
click at [334, 201] on span "*********" at bounding box center [335, 202] width 23 height 6
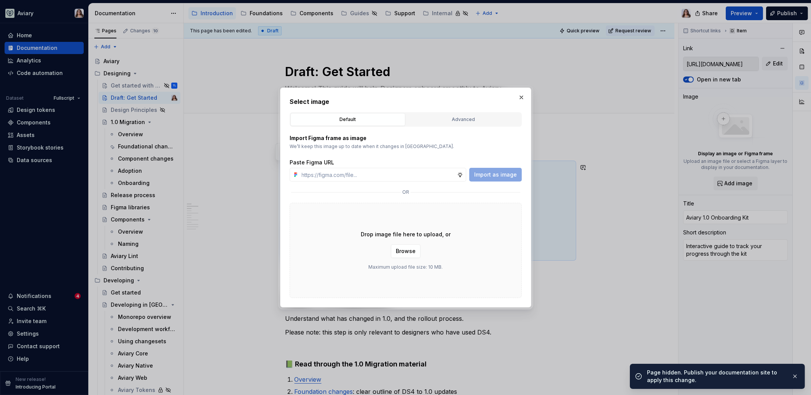
click at [491, 231] on div "Drop image file here to upload, or Browse Maximum upload file size: 10 MB." at bounding box center [406, 250] width 232 height 95
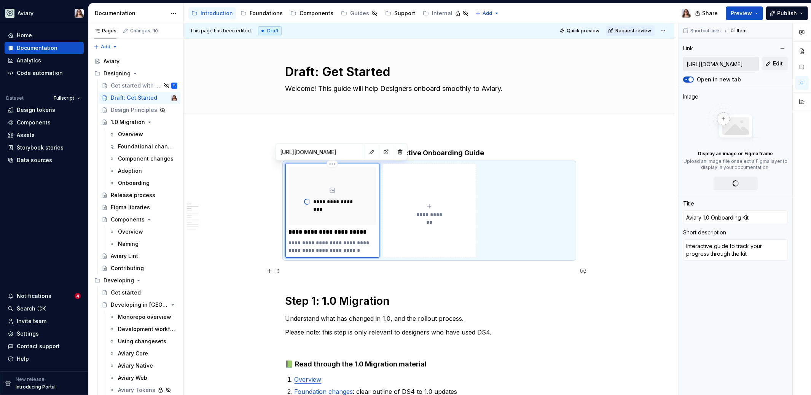
type textarea "*"
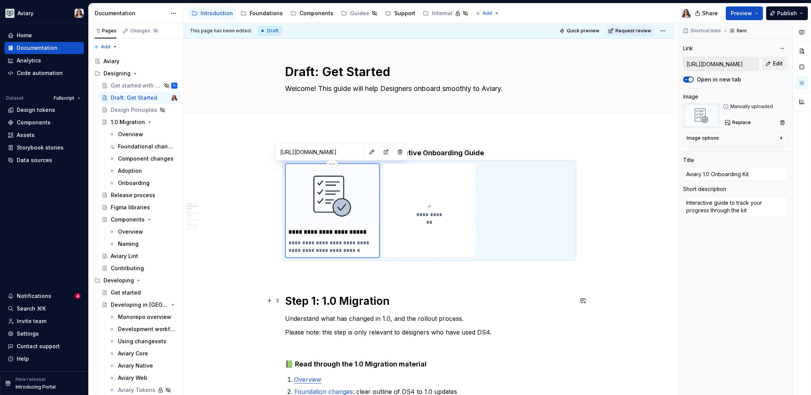
click at [397, 300] on h1 "Step 1: 1.0 Migration" at bounding box center [429, 301] width 288 height 14
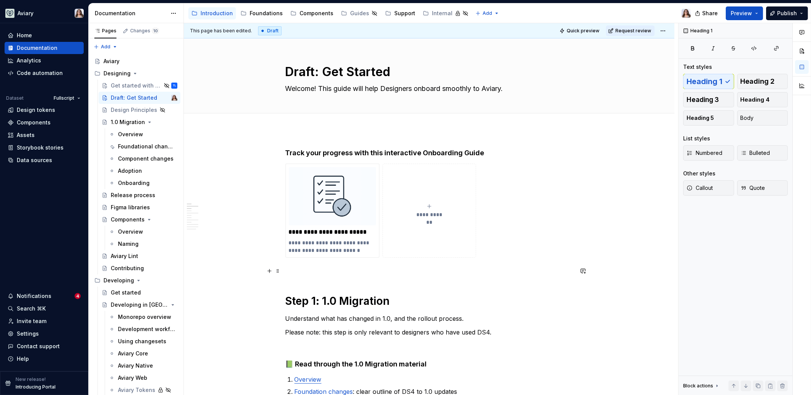
click at [295, 272] on p at bounding box center [429, 271] width 288 height 9
click at [481, 151] on h4 "Track your progress with this interactive Onboarding Guide" at bounding box center [429, 152] width 288 height 9
click at [300, 272] on p at bounding box center [429, 271] width 288 height 9
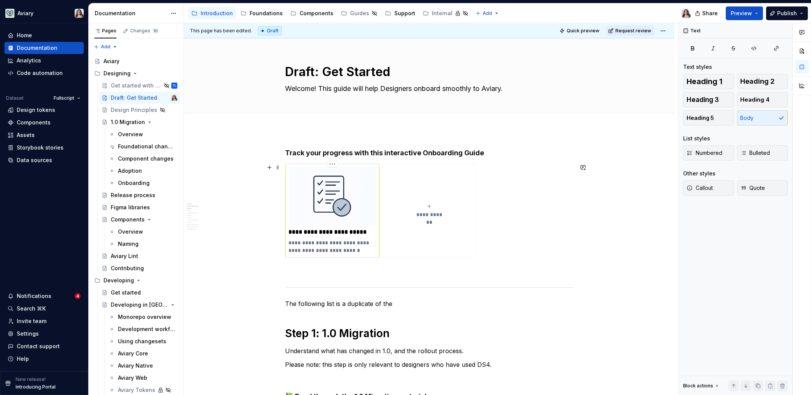
click at [342, 231] on p "**********" at bounding box center [333, 232] width 88 height 8
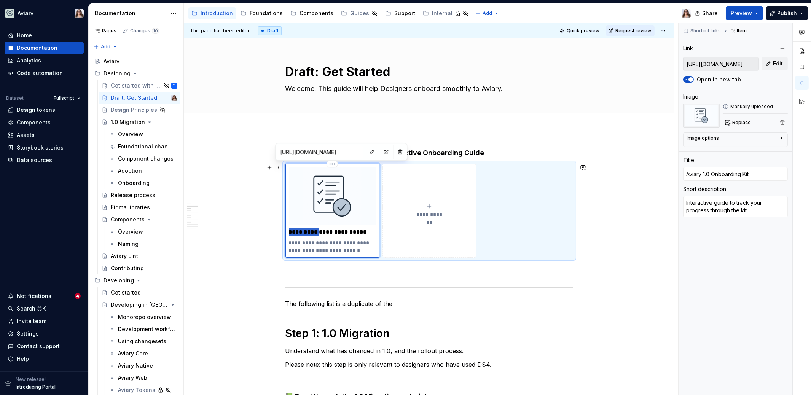
drag, startPoint x: 317, startPoint y: 231, endPoint x: 286, endPoint y: 232, distance: 31.2
click at [286, 232] on div "**********" at bounding box center [332, 211] width 94 height 94
type textarea "*"
type input "I Onboarding Kit"
type textarea "*"
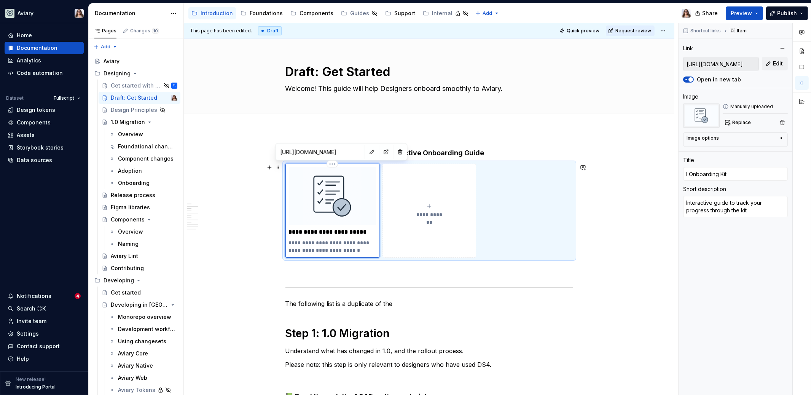
type input "In Onboarding Kit"
type textarea "*"
type input "Int Onboarding Kit"
type textarea "*"
type input "Inte Onboarding Kit"
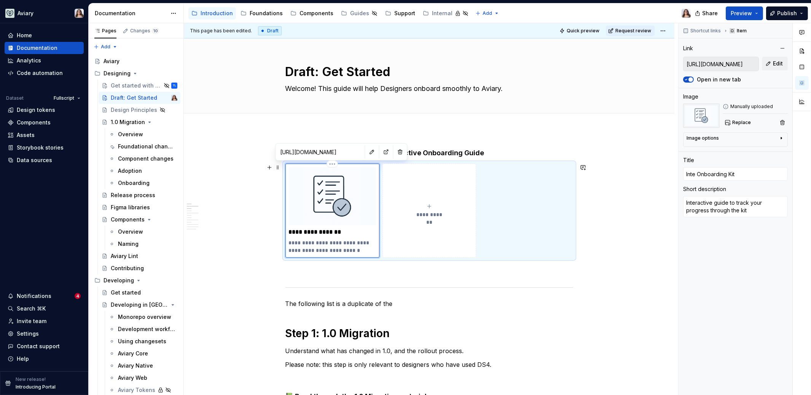
type textarea "*"
type input "Inter Onboarding Kit"
type textarea "*"
type input "Intera Onboarding Kit"
type textarea "*"
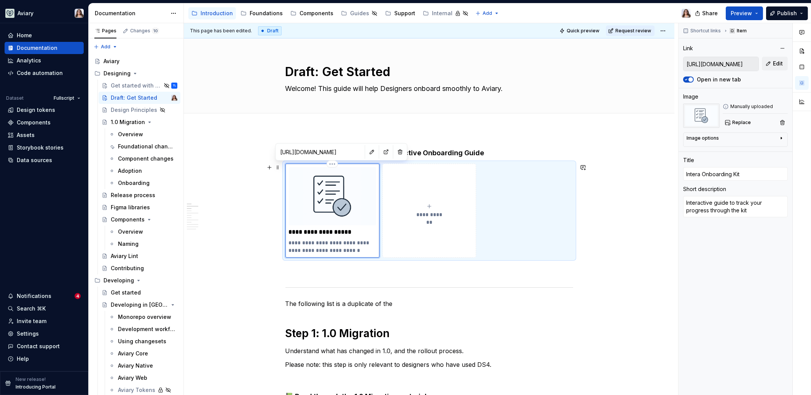
type input "Interac Onboarding Kit"
type textarea "*"
type input "Interact Onboarding Kit"
type textarea "*"
type input "Interacti Onboarding Kit"
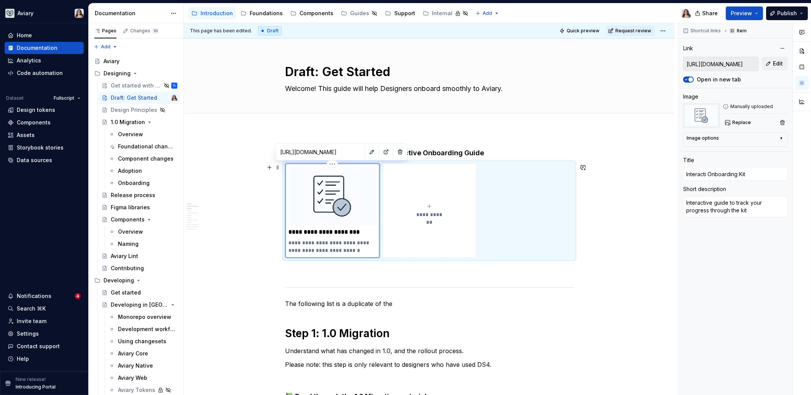
type textarea "*"
type input "Interactiv Onboarding Kit"
type textarea "*"
type input "Interactive Onboarding Kit"
drag, startPoint x: 368, startPoint y: 228, endPoint x: 284, endPoint y: 228, distance: 83.7
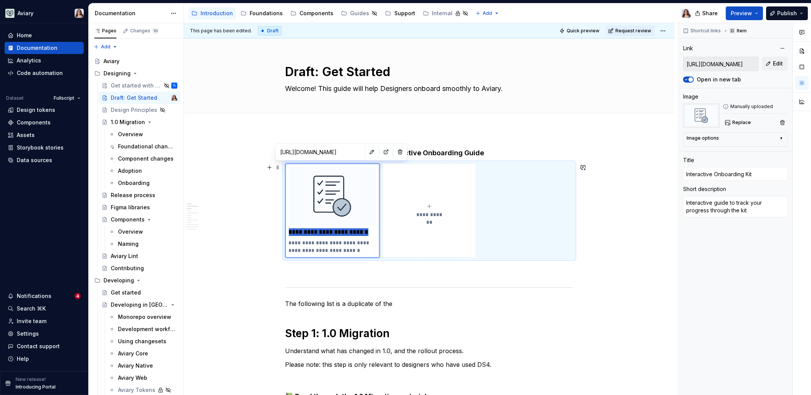
click at [285, 228] on div "**********" at bounding box center [429, 211] width 288 height 94
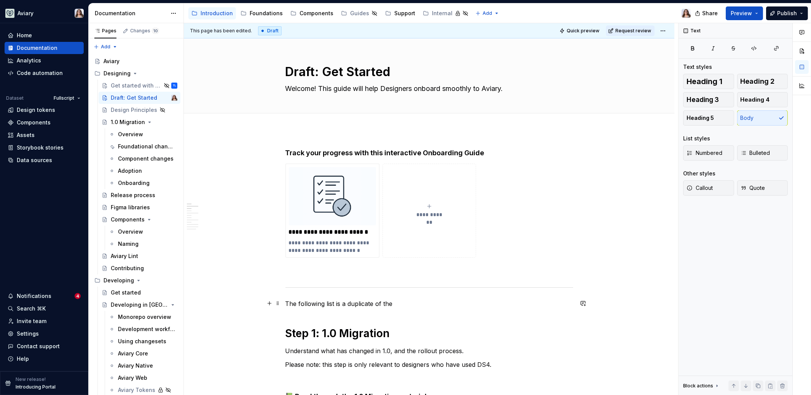
click at [397, 307] on p "The following list is a duplicate of the" at bounding box center [429, 303] width 288 height 9
drag, startPoint x: 367, startPoint y: 231, endPoint x: 287, endPoint y: 231, distance: 79.9
click at [287, 231] on div "**********" at bounding box center [332, 211] width 94 height 94
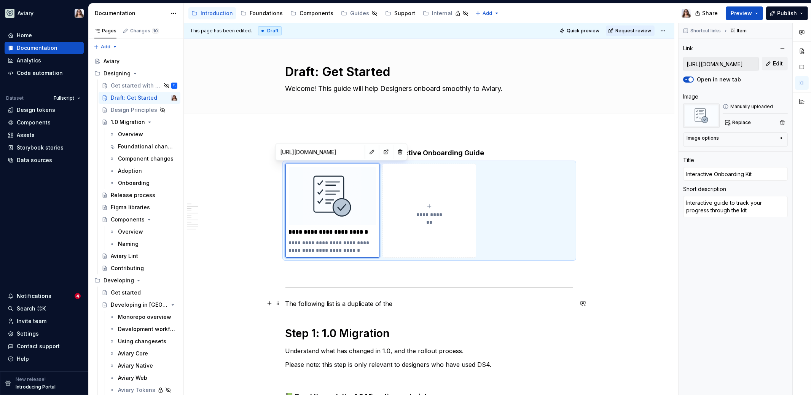
click at [403, 303] on p "The following list is a duplicate of the" at bounding box center [429, 303] width 288 height 9
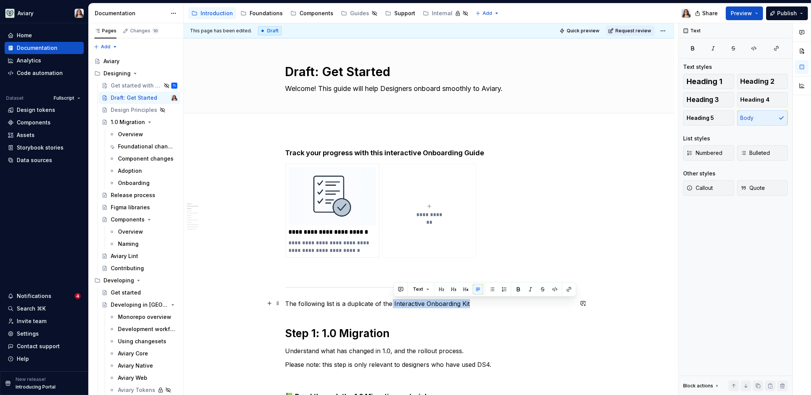
drag, startPoint x: 469, startPoint y: 303, endPoint x: 392, endPoint y: 304, distance: 76.5
click at [392, 304] on p "The following list is a duplicate of the Interactive Onboarding Kit" at bounding box center [429, 303] width 288 height 9
click at [478, 304] on p "The following list is a duplicate of the Interactive Onboarding Kit" at bounding box center [429, 303] width 288 height 9
drag, startPoint x: 481, startPoint y: 303, endPoint x: 258, endPoint y: 303, distance: 223.1
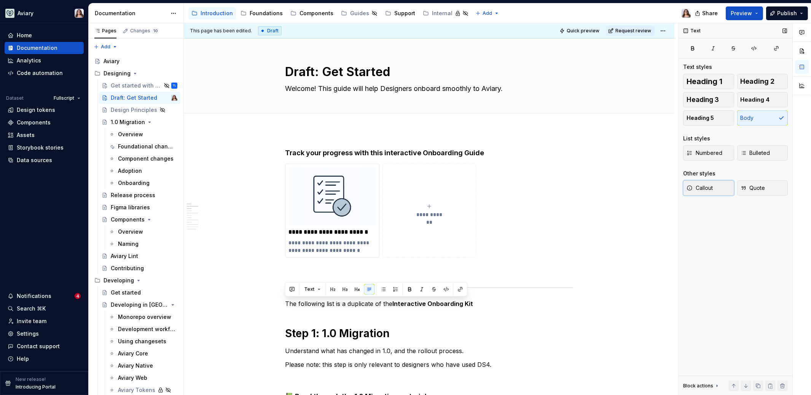
click at [719, 186] on button "Callout" at bounding box center [708, 187] width 51 height 15
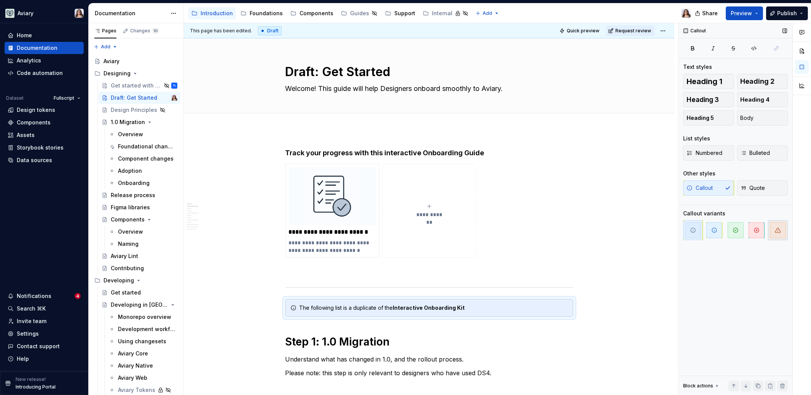
click at [781, 233] on span "button" at bounding box center [778, 230] width 16 height 16
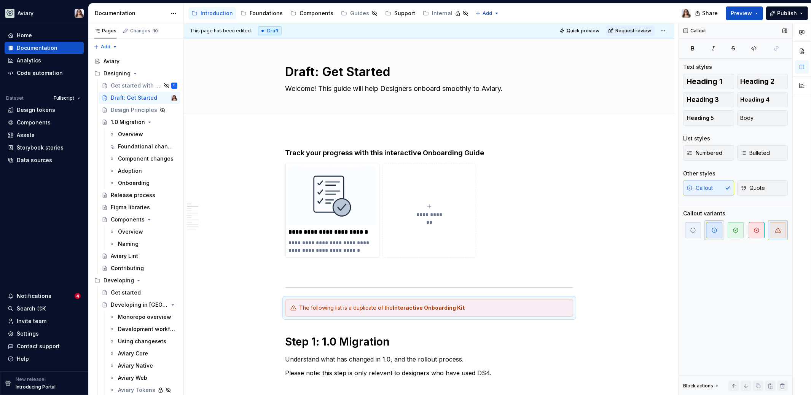
click at [712, 225] on span "button" at bounding box center [714, 230] width 16 height 16
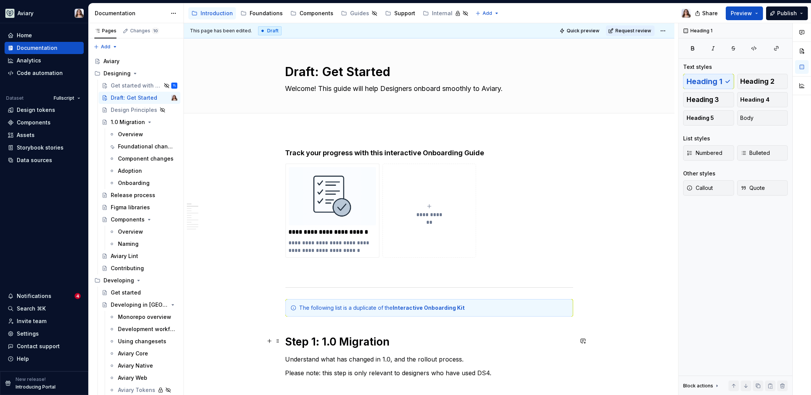
click at [397, 335] on h1 "Step 1: 1.0 Migration" at bounding box center [429, 342] width 288 height 14
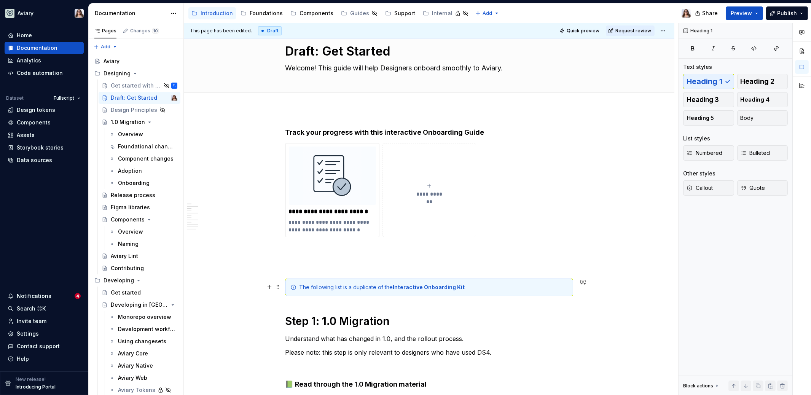
scroll to position [23, 0]
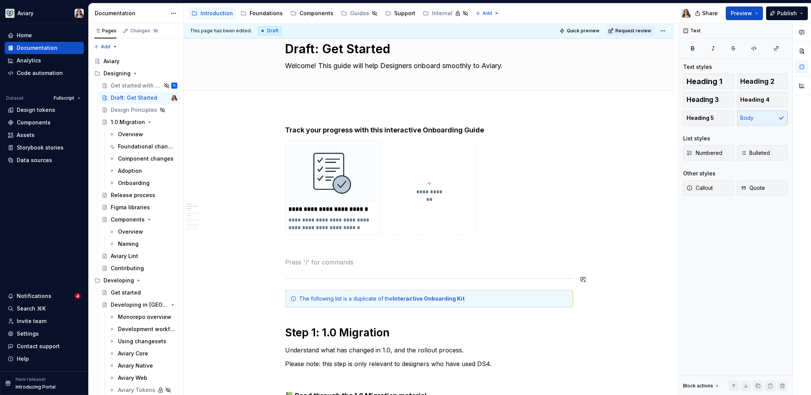
scroll to position [0, 0]
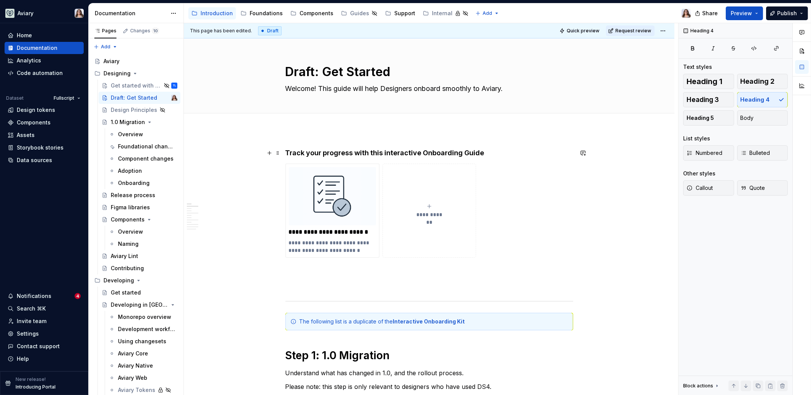
click at [492, 148] on h4 "Track your progress with this interactive Onboarding Guide" at bounding box center [429, 152] width 288 height 9
click at [115, 64] on div "Aviary" at bounding box center [112, 61] width 16 height 8
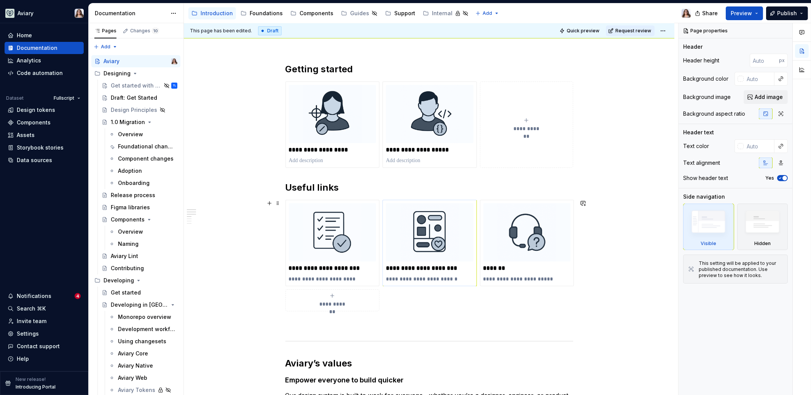
scroll to position [101, 0]
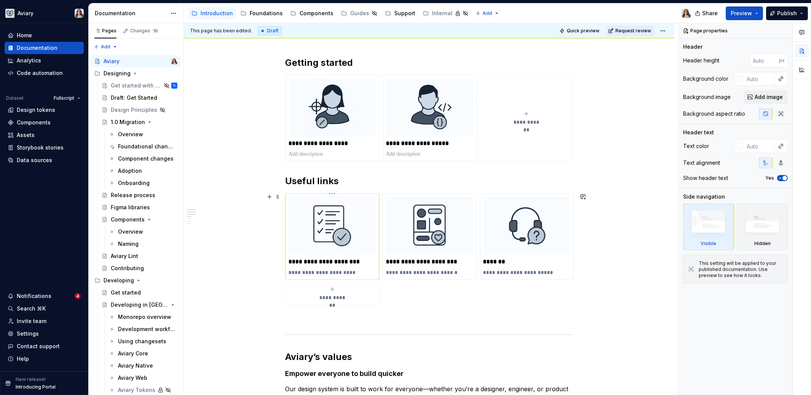
click at [337, 244] on img at bounding box center [333, 226] width 88 height 58
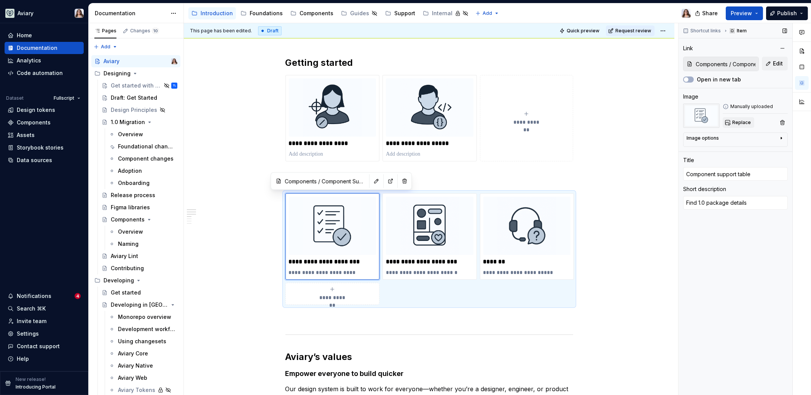
click at [739, 121] on span "Replace" at bounding box center [741, 123] width 19 height 6
click at [360, 329] on div "**********" at bounding box center [429, 328] width 288 height 542
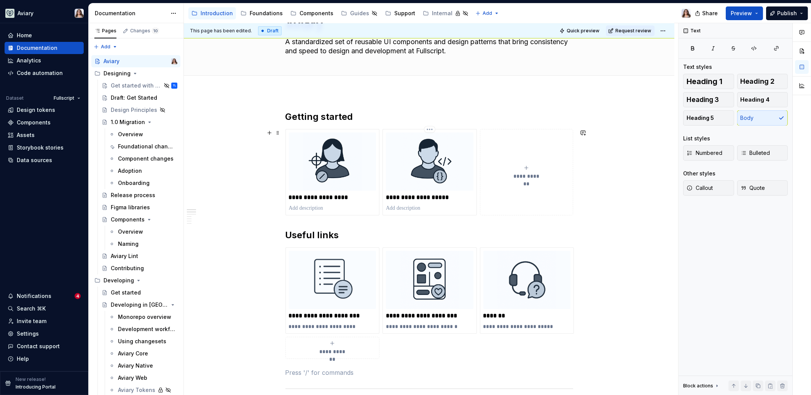
scroll to position [26, 0]
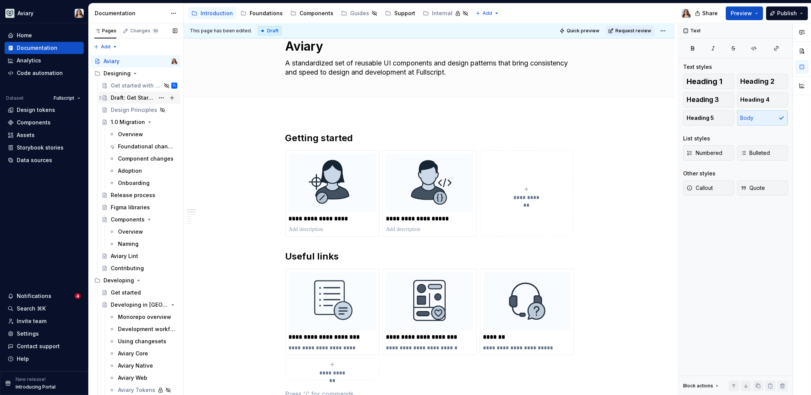
click at [126, 95] on div "Draft: Get Started" at bounding box center [133, 98] width 44 height 8
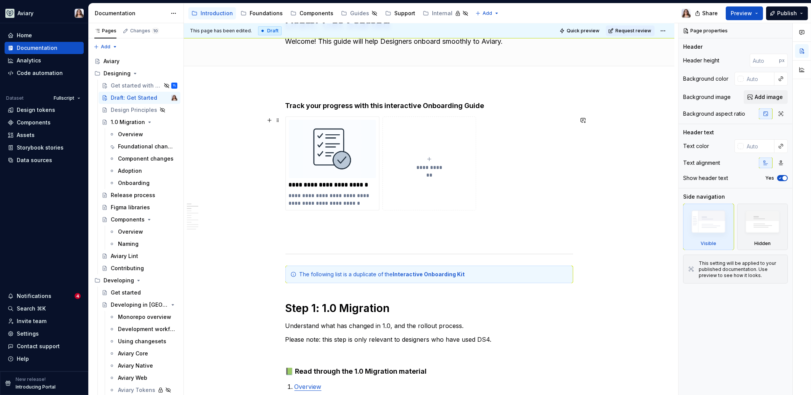
scroll to position [59, 0]
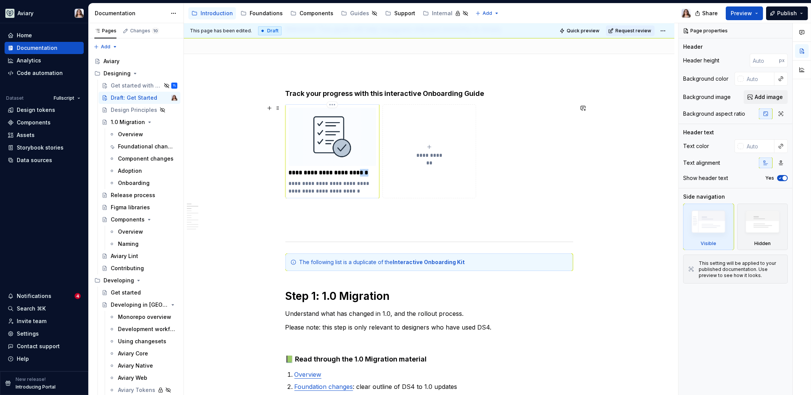
drag, startPoint x: 367, startPoint y: 173, endPoint x: 357, endPoint y: 173, distance: 9.9
click at [357, 173] on p "**********" at bounding box center [333, 173] width 88 height 8
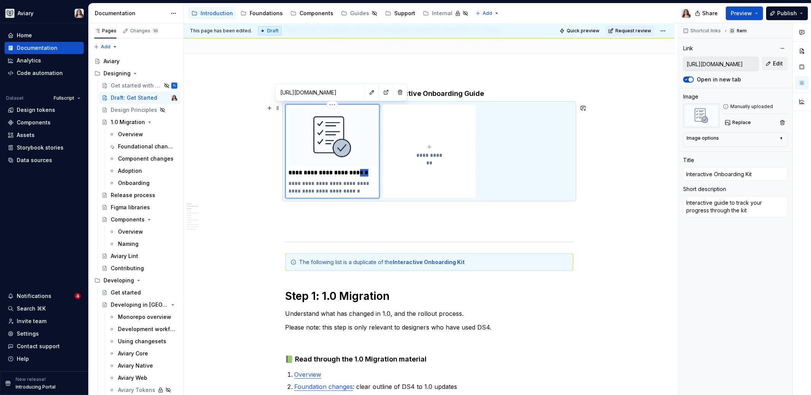
type textarea "*"
type input "Interactive Onboarding"
type textarea "*"
type input "Interactive Onboarding G"
type textarea "*"
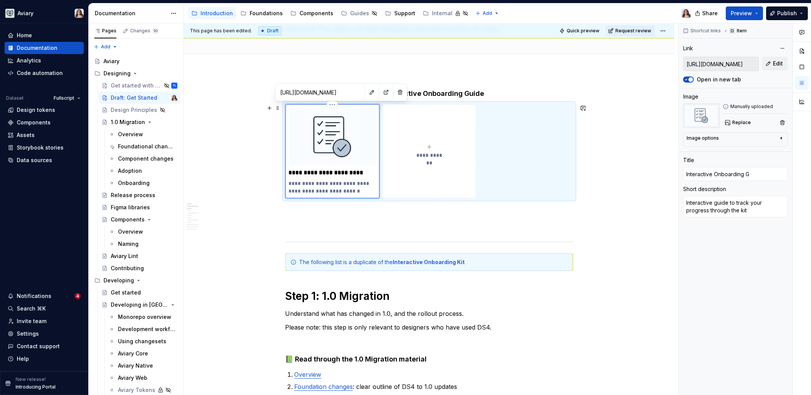
type input "Interactive Onboarding Gu"
type textarea "*"
type input "Interactive Onboarding Gui"
type textarea "*"
type input "Interactive Onboarding Guid"
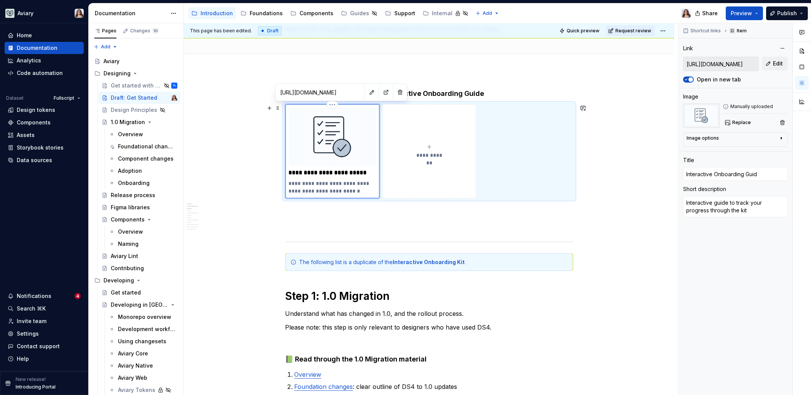
type textarea "*"
type input "Interactive Onboarding Guide"
click at [360, 215] on p at bounding box center [429, 211] width 288 height 9
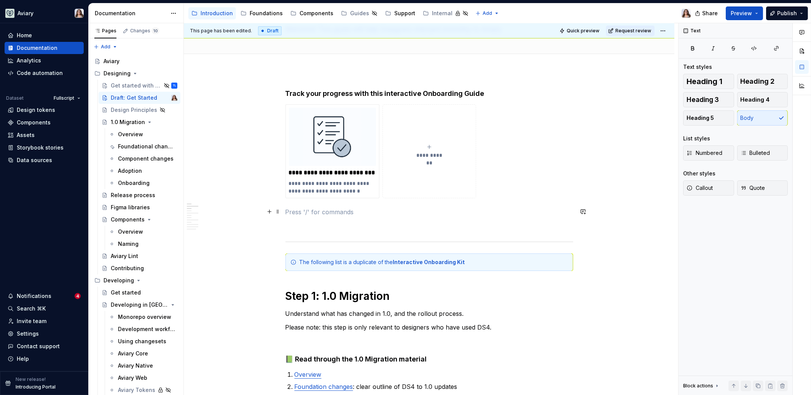
scroll to position [0, 0]
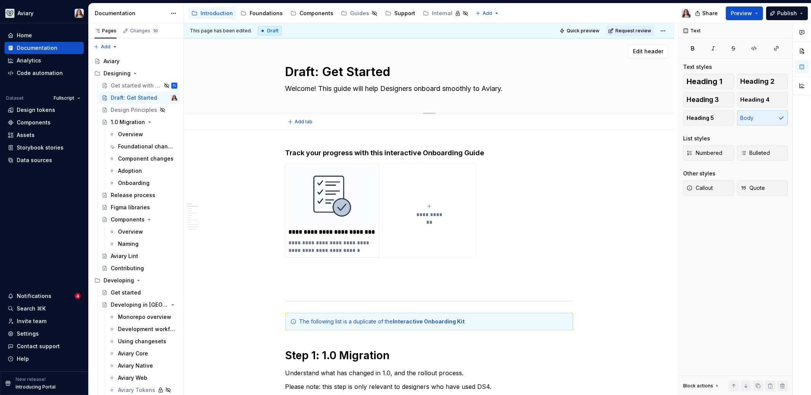
click at [322, 72] on textarea "Draft: Get Started" at bounding box center [428, 72] width 288 height 18
type textarea "*"
type textarea "Get Started"
type textarea "*"
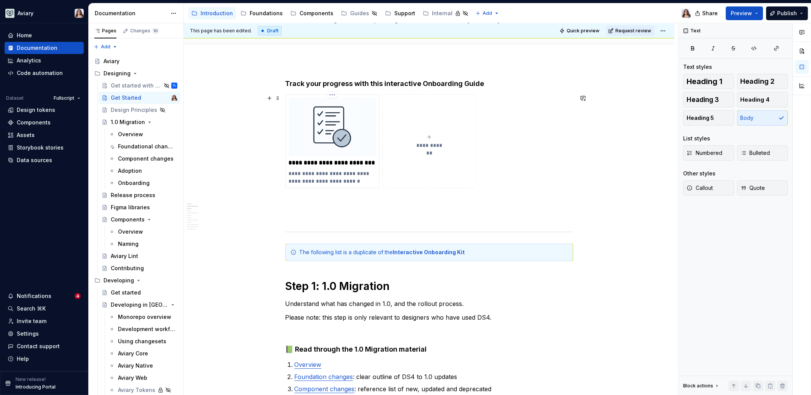
scroll to position [76, 0]
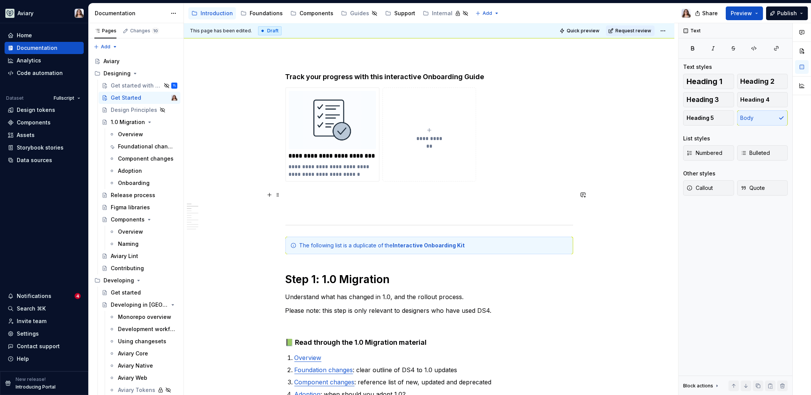
type textarea "Get Started"
click at [317, 195] on p at bounding box center [429, 195] width 288 height 9
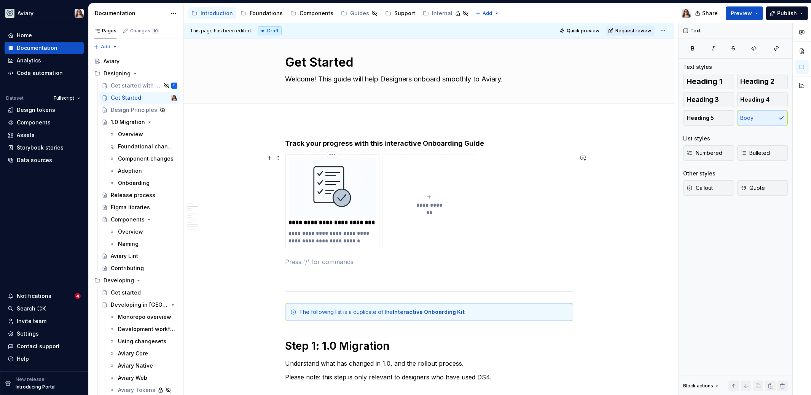
scroll to position [0, 0]
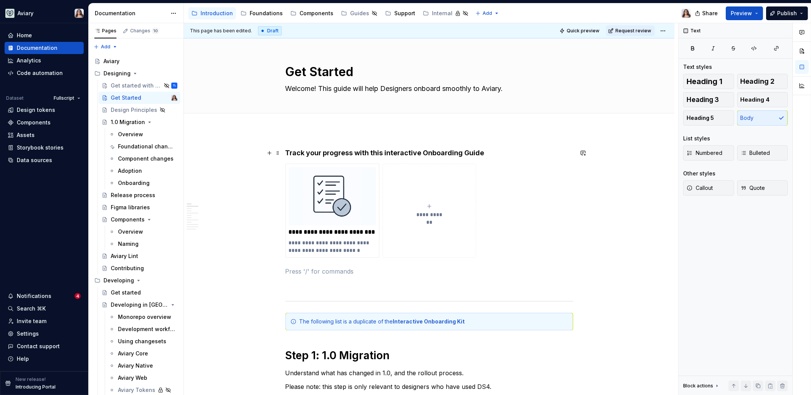
click at [483, 151] on h4 "Track your progress with this interactive Onboarding Guide" at bounding box center [429, 152] width 288 height 9
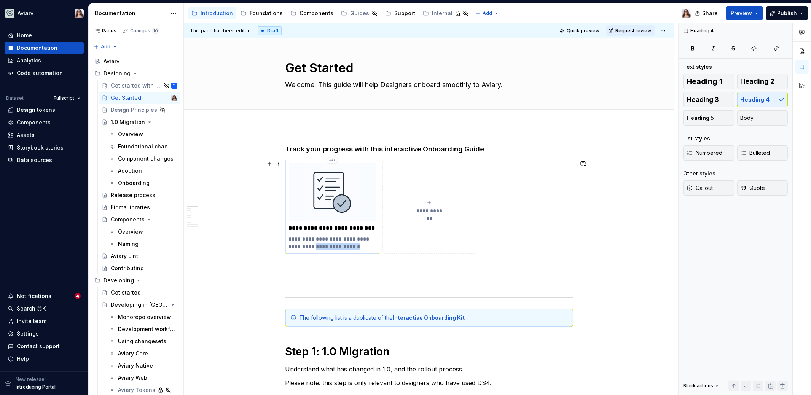
drag, startPoint x: 348, startPoint y: 244, endPoint x: 311, endPoint y: 243, distance: 37.3
click at [311, 243] on p "**********" at bounding box center [333, 242] width 88 height 15
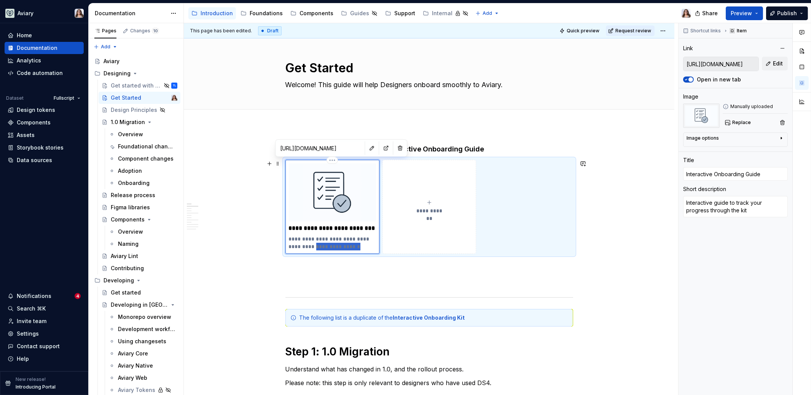
type textarea "*"
type textarea "Interactive guide to track your progress"
click at [338, 238] on p "**********" at bounding box center [333, 242] width 88 height 15
type textarea "*"
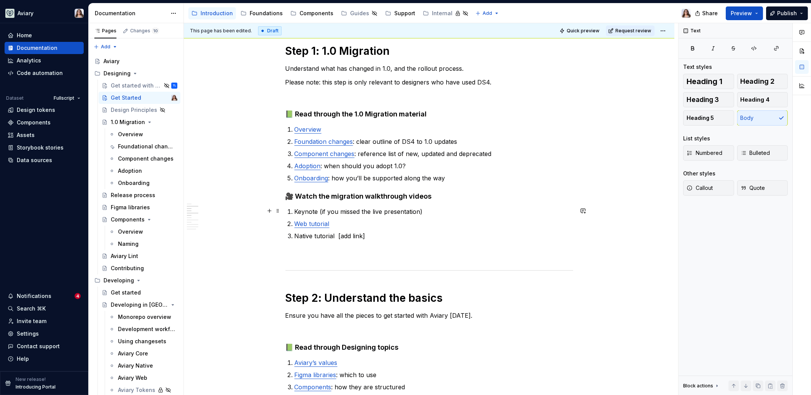
scroll to position [287, 0]
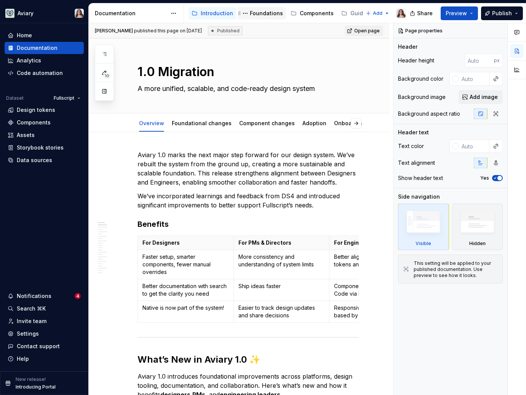
type textarea "*"
